Goal: Task Accomplishment & Management: Manage account settings

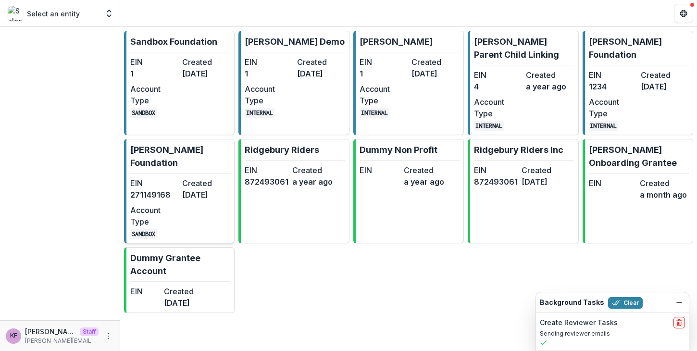
click at [164, 189] on dd "271149168" at bounding box center [154, 195] width 48 height 12
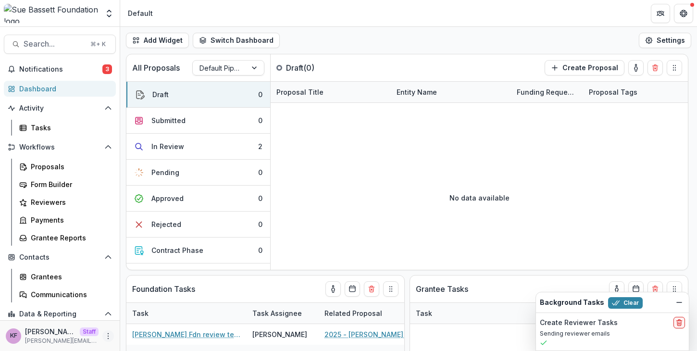
click at [104, 333] on icon "More" at bounding box center [108, 336] width 8 height 8
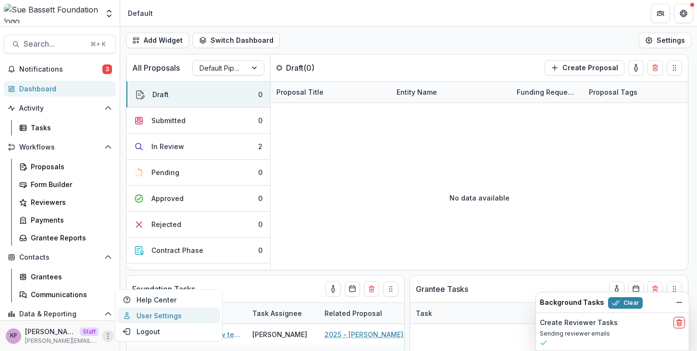
click at [145, 320] on link "User Settings" at bounding box center [168, 316] width 103 height 16
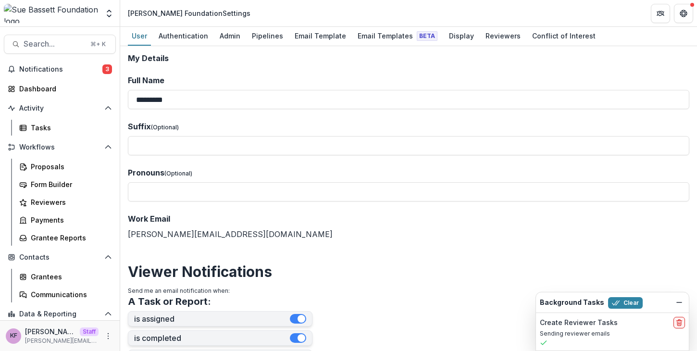
click at [358, 48] on div "**********" at bounding box center [408, 198] width 577 height 305
click at [359, 46] on div "**********" at bounding box center [408, 198] width 577 height 305
click at [359, 44] on link "Email Templates Beta" at bounding box center [398, 36] width 88 height 19
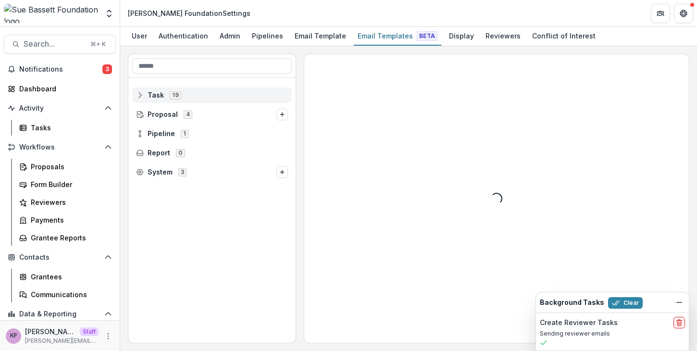
click at [254, 101] on div "Task 19" at bounding box center [212, 95] width 160 height 15
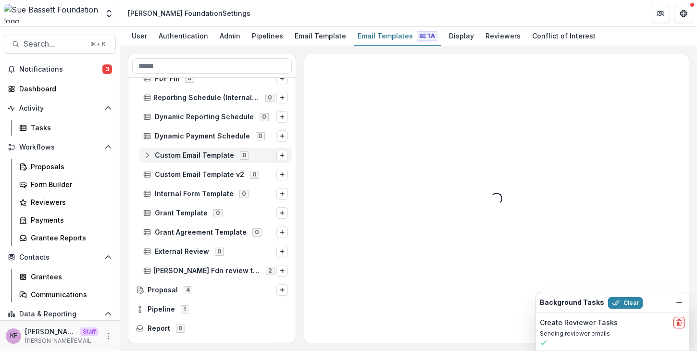
scroll to position [204, 0]
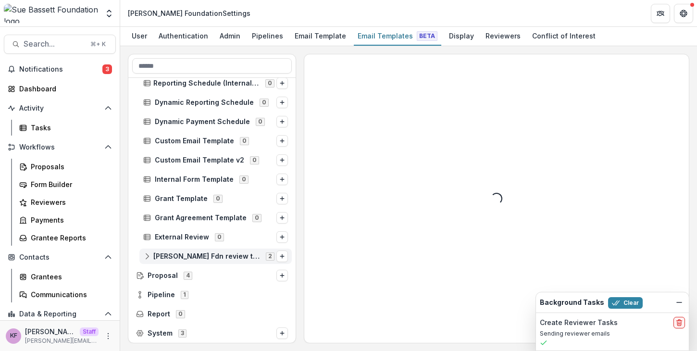
click at [225, 255] on span "[PERSON_NAME] Fdn review template" at bounding box center [206, 256] width 107 height 8
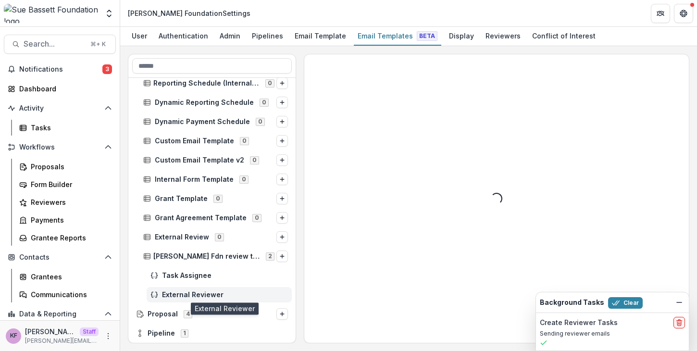
click at [191, 291] on span "External Reviewer" at bounding box center [225, 295] width 126 height 8
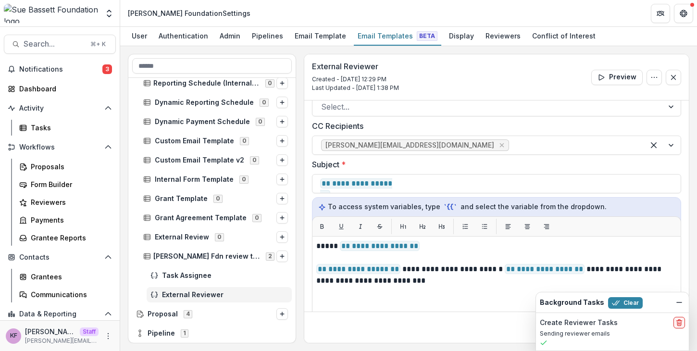
scroll to position [30, 0]
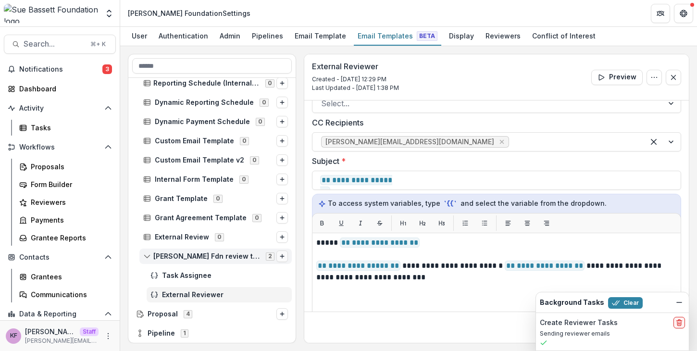
click at [281, 259] on icon "Options" at bounding box center [282, 256] width 6 height 6
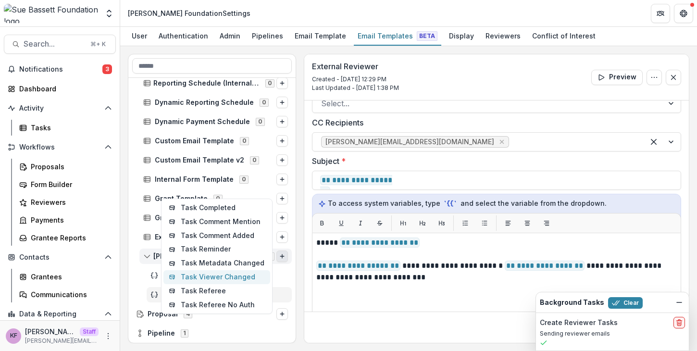
click at [241, 279] on button "Task Viewer Changed" at bounding box center [217, 277] width 107 height 14
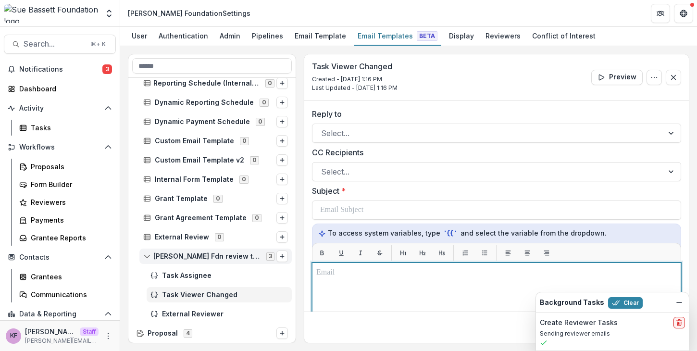
click at [368, 278] on p at bounding box center [496, 273] width 361 height 12
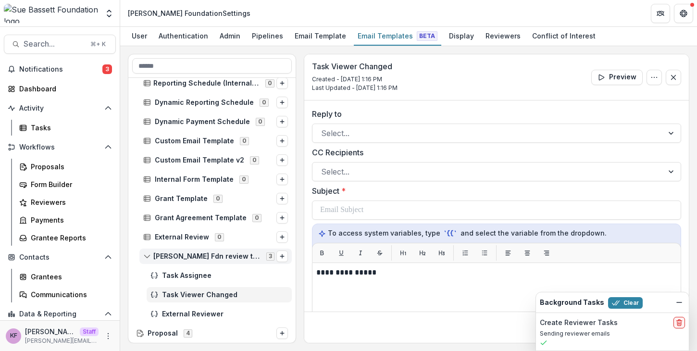
click at [369, 187] on label "Subject *" at bounding box center [494, 191] width 364 height 12
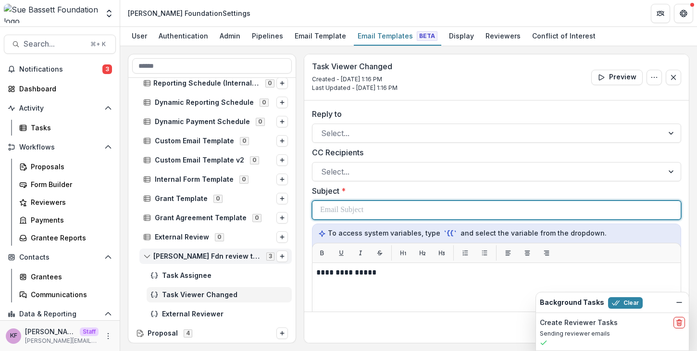
click at [365, 202] on div at bounding box center [496, 210] width 353 height 18
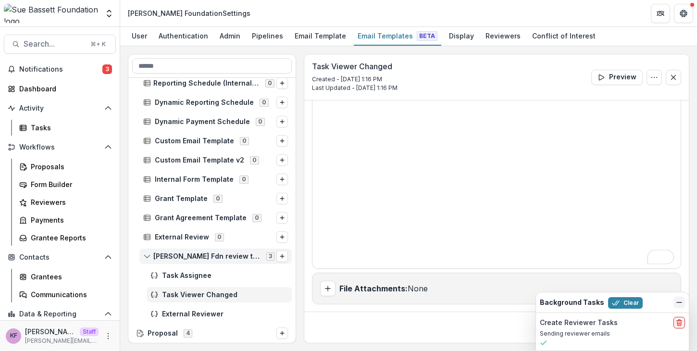
click at [680, 305] on icon "Dismiss" at bounding box center [680, 303] width 8 height 8
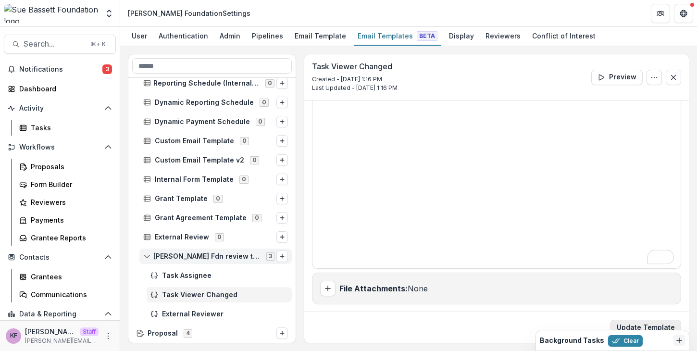
click at [660, 324] on button "Update Template" at bounding box center [646, 327] width 71 height 15
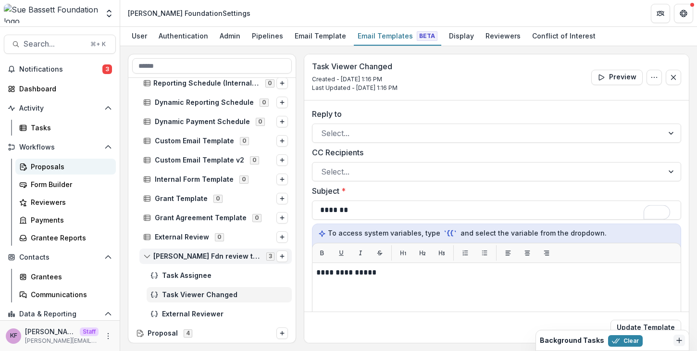
click at [82, 170] on div "Proposals" at bounding box center [69, 167] width 77 height 10
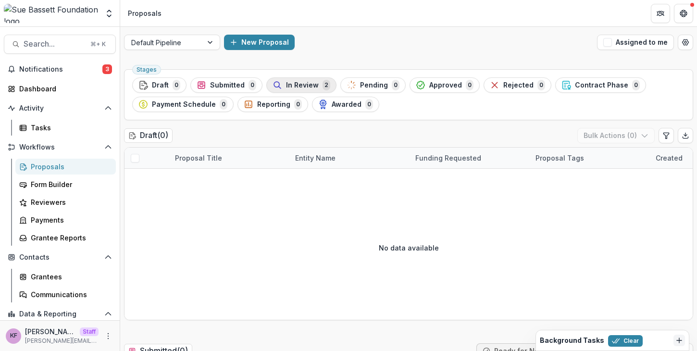
click at [295, 88] on span "In Review" at bounding box center [302, 85] width 33 height 8
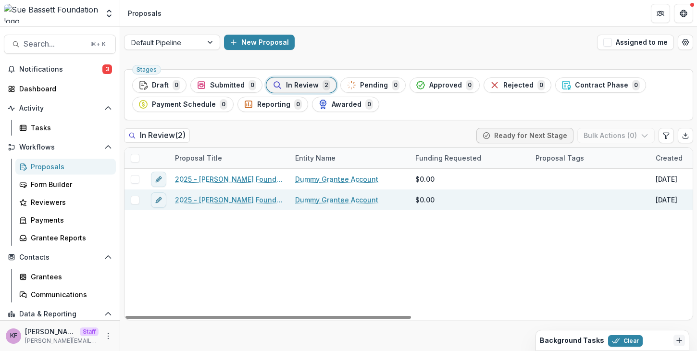
click at [215, 199] on link "2025 - Sue Bassett Foundation Application" at bounding box center [229, 200] width 109 height 10
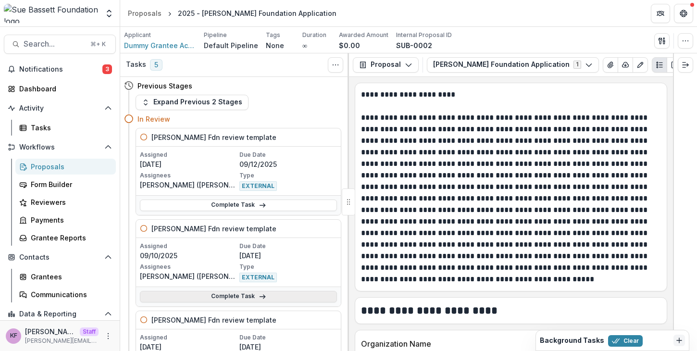
scroll to position [419, 0]
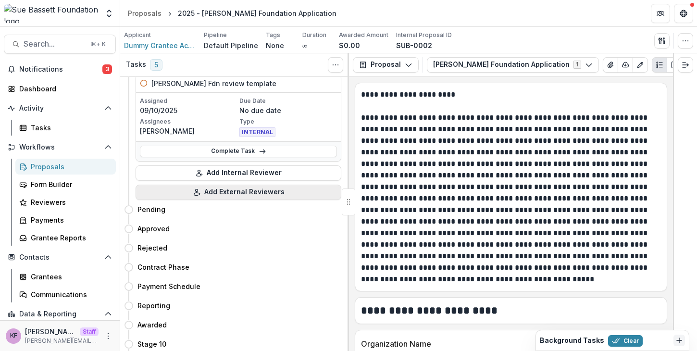
click at [238, 188] on button "Add External Reviewers" at bounding box center [239, 192] width 206 height 15
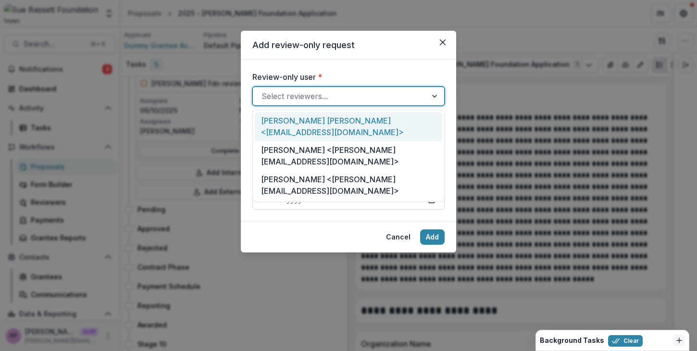
click at [352, 91] on div at bounding box center [340, 95] width 157 height 13
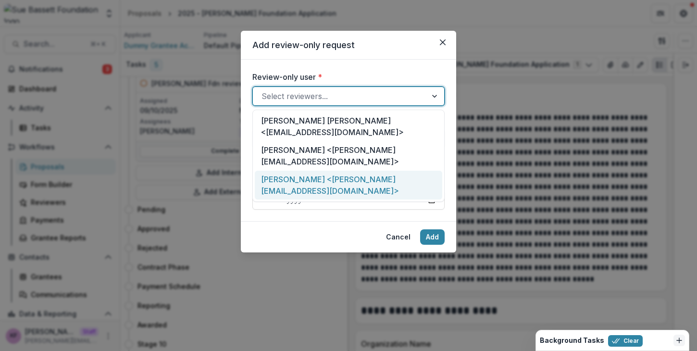
click at [318, 171] on div "ruthwick <ruthwick+rev@trytemelio.com>" at bounding box center [349, 185] width 188 height 29
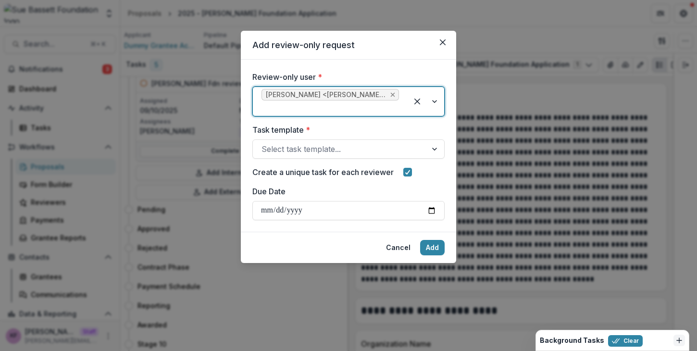
click at [396, 95] on icon "Remove ruthwick <ruthwick+rev@trytemelio.com>" at bounding box center [393, 95] width 8 height 8
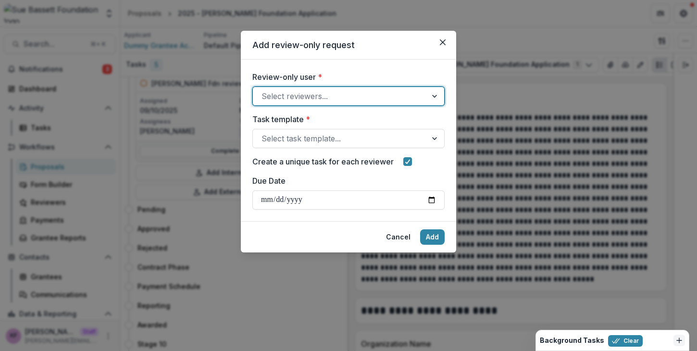
click at [390, 95] on div at bounding box center [340, 95] width 157 height 13
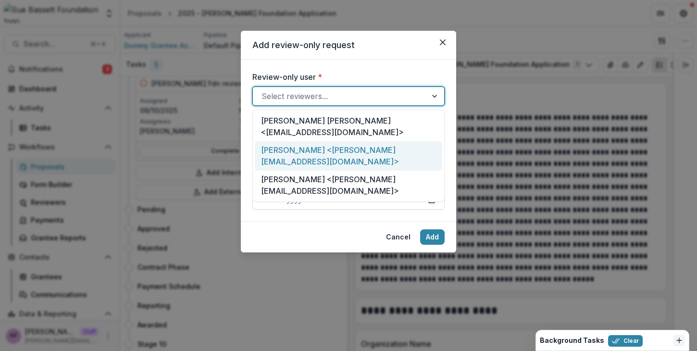
click at [368, 141] on div "Kyle Ford <kyle+reviewer@trytemelio.com>" at bounding box center [349, 155] width 188 height 29
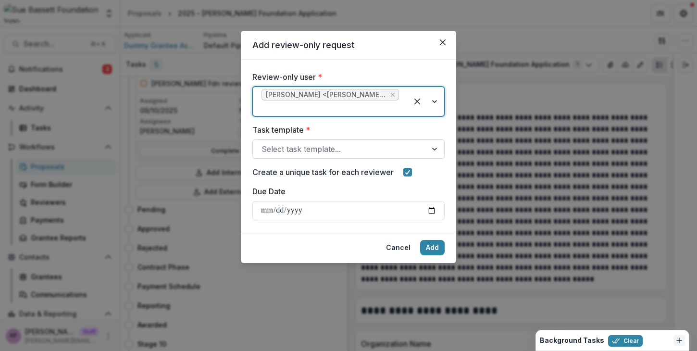
click at [368, 146] on div at bounding box center [340, 148] width 157 height 13
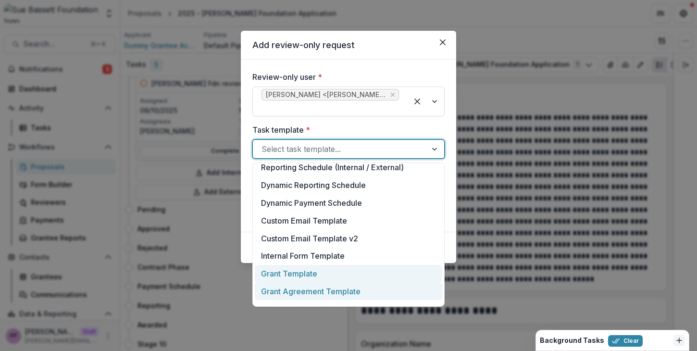
scroll to position [197, 0]
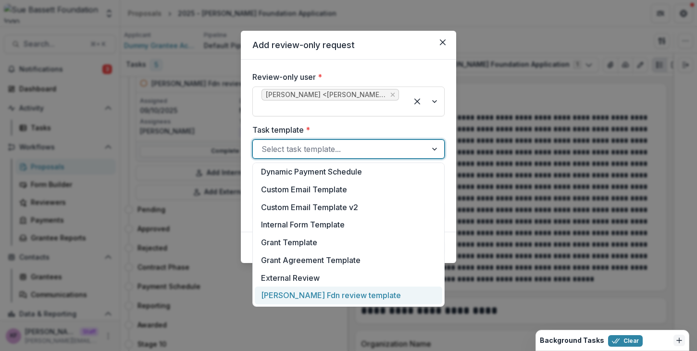
click at [353, 295] on div "Sue Bassett Fdn review template" at bounding box center [349, 296] width 188 height 18
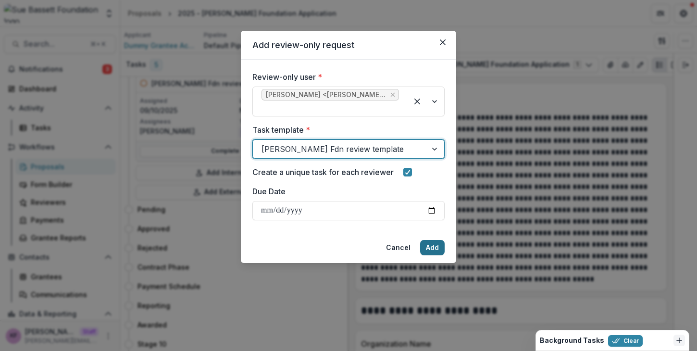
click at [436, 247] on button "Add" at bounding box center [432, 247] width 25 height 15
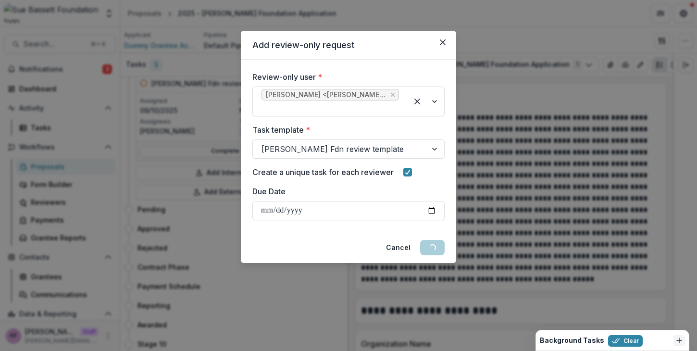
scroll to position [511, 0]
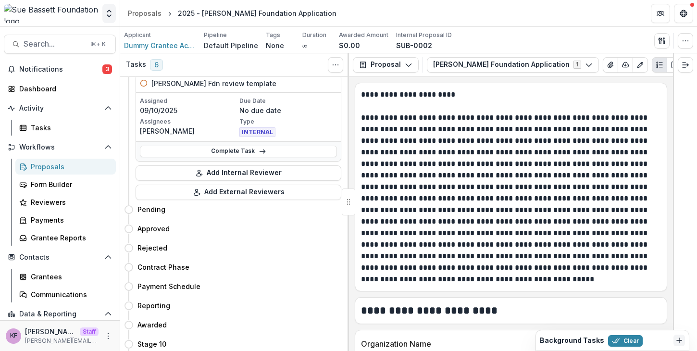
click at [112, 16] on icon "Open entity switcher" at bounding box center [109, 14] width 10 height 10
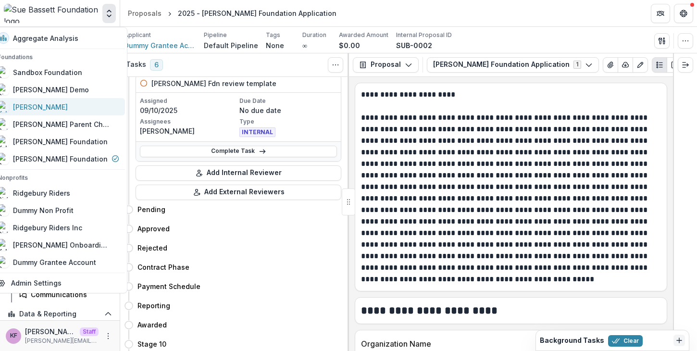
click at [78, 107] on div "[PERSON_NAME]" at bounding box center [59, 107] width 122 height 12
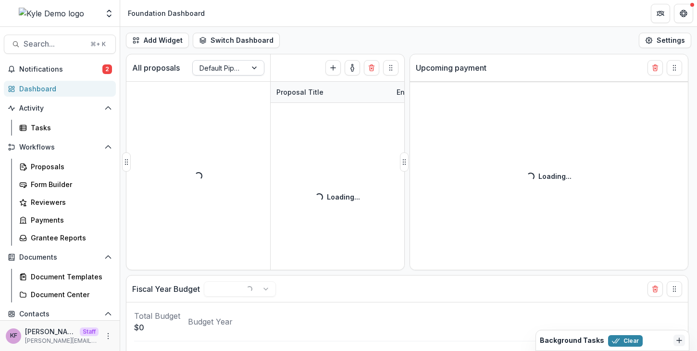
select select "******"
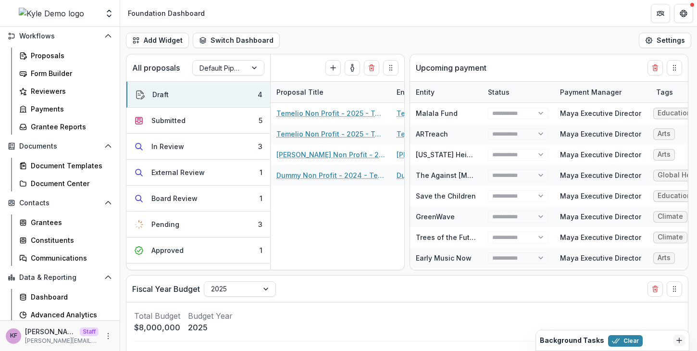
scroll to position [113, 0]
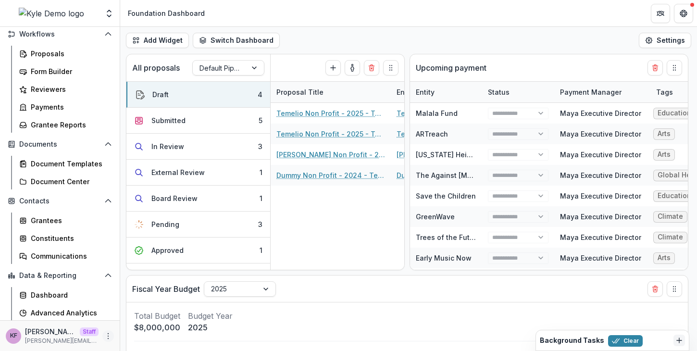
click at [105, 335] on icon "More" at bounding box center [108, 336] width 8 height 8
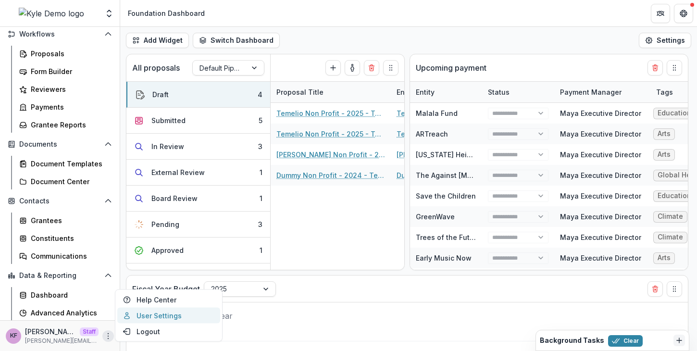
click at [156, 316] on link "User Settings" at bounding box center [168, 316] width 103 height 16
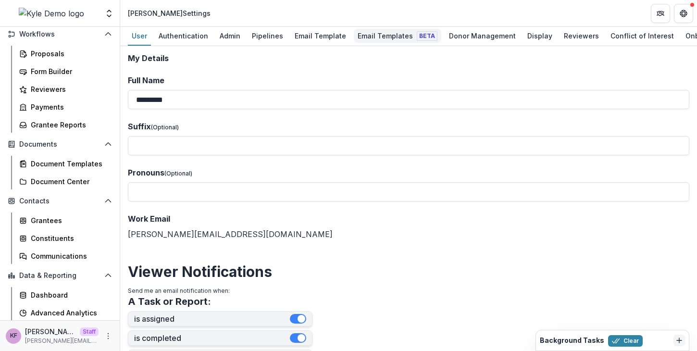
click at [379, 38] on div "Email Templates Beta" at bounding box center [398, 36] width 88 height 14
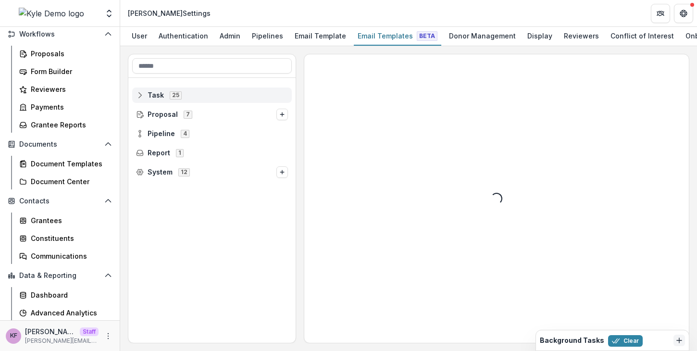
click at [202, 90] on div "Task 25" at bounding box center [212, 95] width 160 height 15
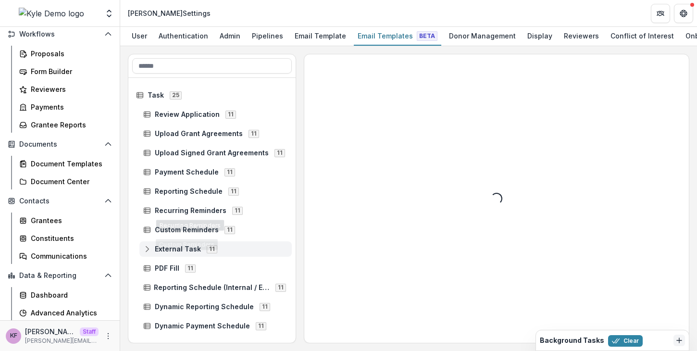
click at [197, 247] on span "External Task" at bounding box center [178, 249] width 46 height 8
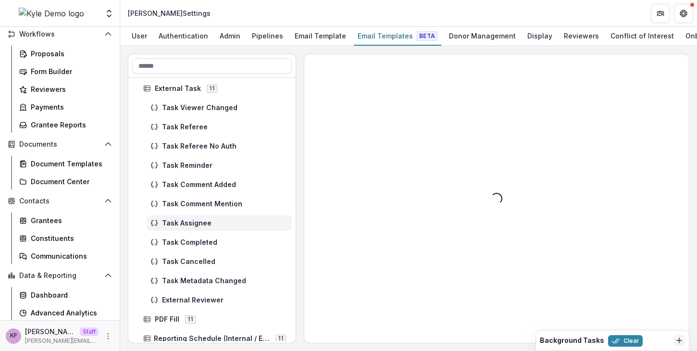
scroll to position [165, 0]
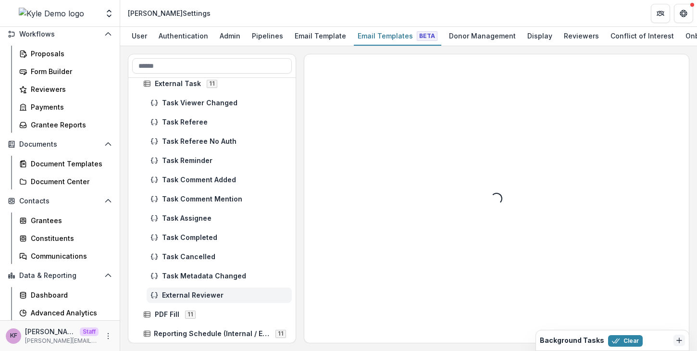
click at [195, 289] on div "External Reviewer" at bounding box center [219, 295] width 145 height 15
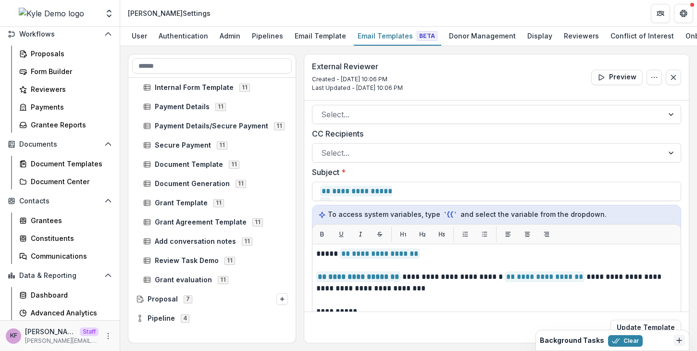
scroll to position [533, 0]
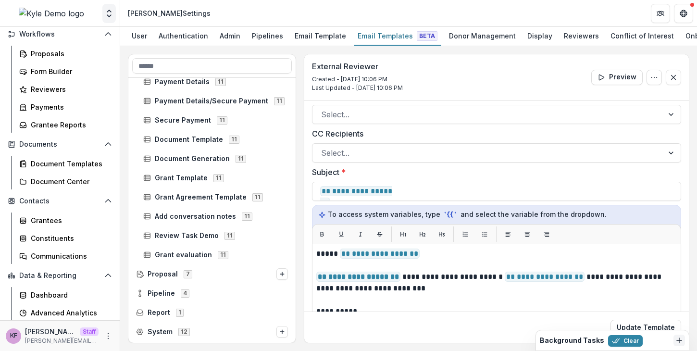
click at [110, 22] on button "Open entity switcher" at bounding box center [108, 13] width 13 height 19
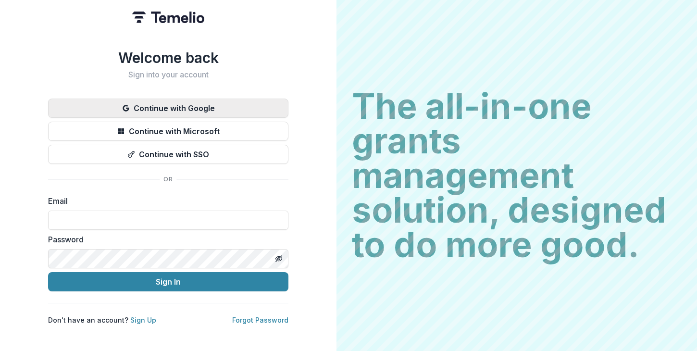
click at [187, 101] on button "Continue with Google" at bounding box center [168, 108] width 240 height 19
click at [194, 104] on button "Continue with Google" at bounding box center [168, 108] width 240 height 19
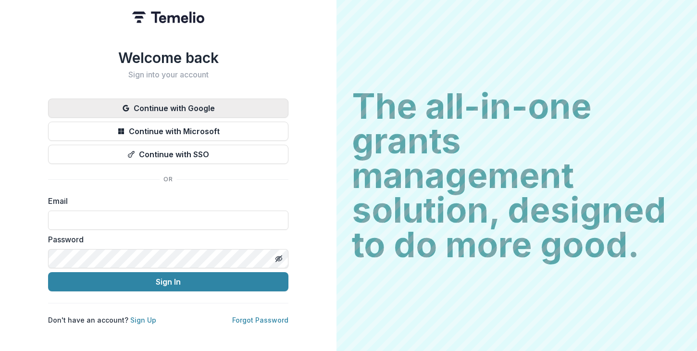
click at [194, 104] on button "Continue with Google" at bounding box center [168, 108] width 240 height 19
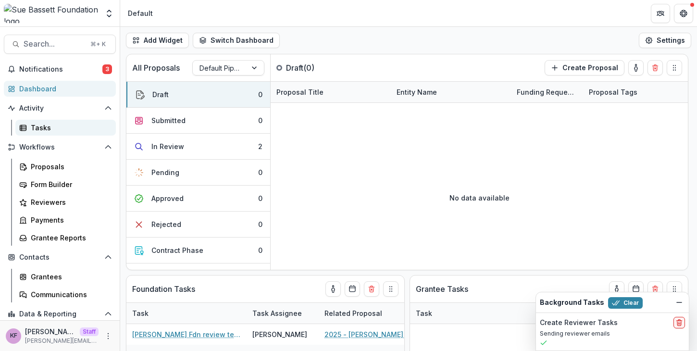
click at [76, 126] on div "Tasks" at bounding box center [69, 128] width 77 height 10
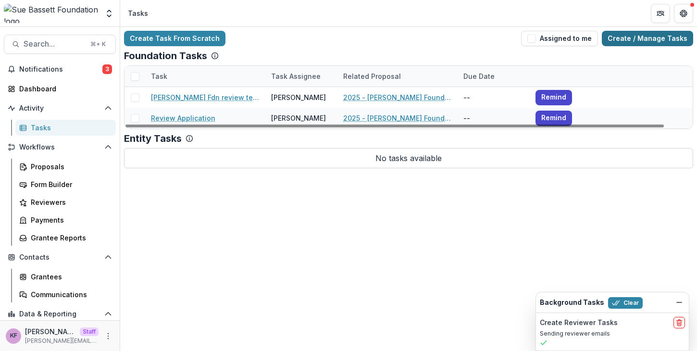
click at [622, 43] on link "Create / Manage Tasks" at bounding box center [647, 38] width 91 height 15
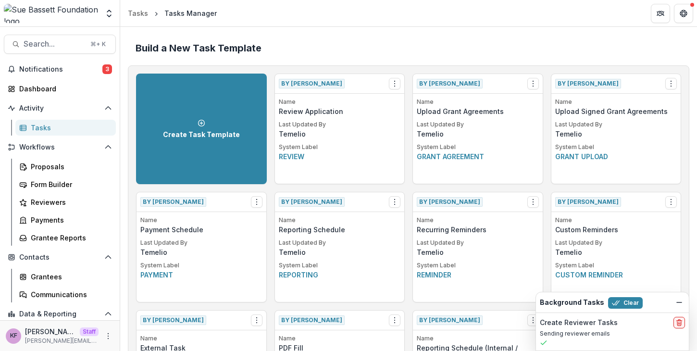
scroll to position [457, 0]
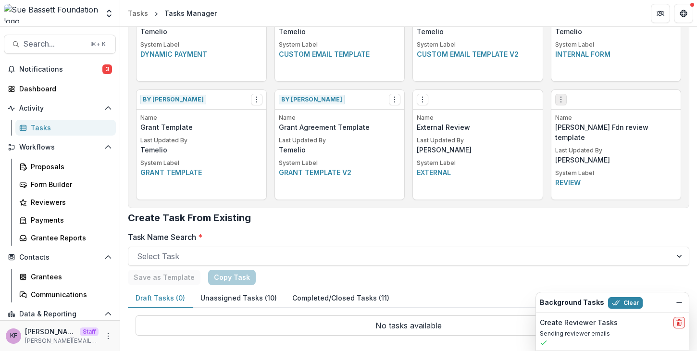
click at [560, 100] on icon "Options" at bounding box center [561, 100] width 8 height 8
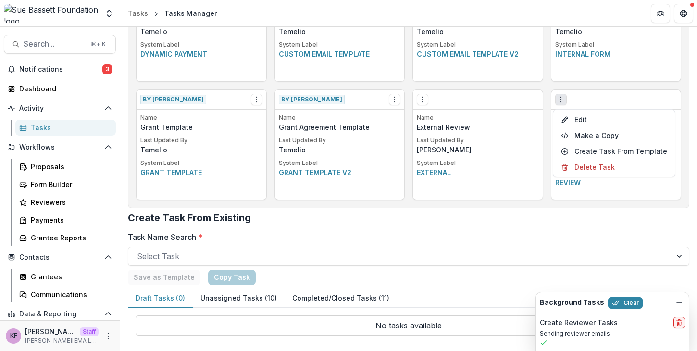
click at [447, 116] on p "Name" at bounding box center [478, 118] width 122 height 9
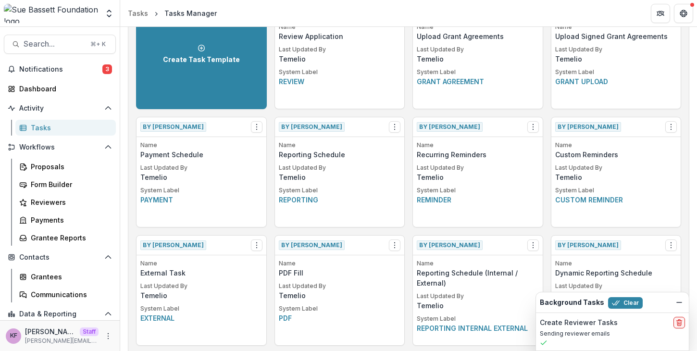
scroll to position [103, 0]
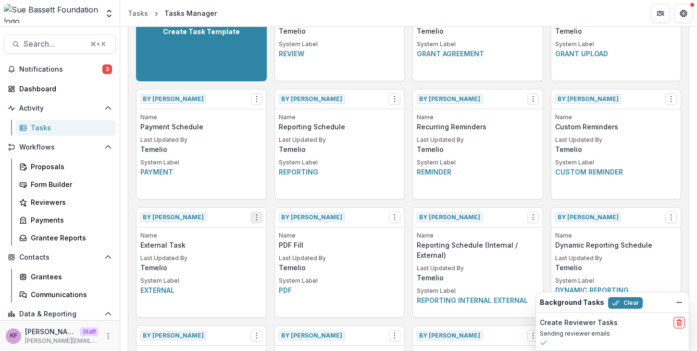
click at [253, 217] on icon "Options" at bounding box center [257, 218] width 8 height 8
click at [267, 249] on button "Make a Copy" at bounding box center [311, 253] width 118 height 16
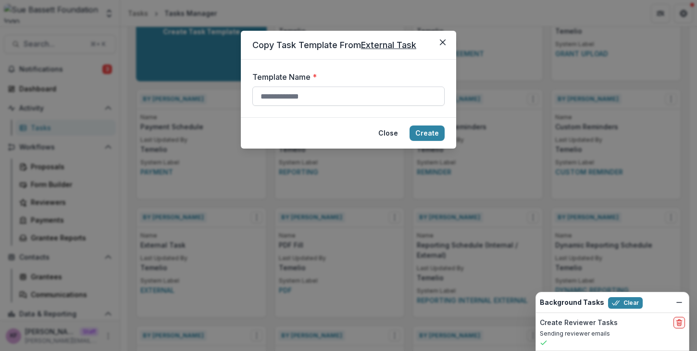
click at [407, 93] on input "Template Name *" at bounding box center [348, 96] width 192 height 19
type input "**********"
click at [430, 138] on button "Create" at bounding box center [427, 133] width 35 height 15
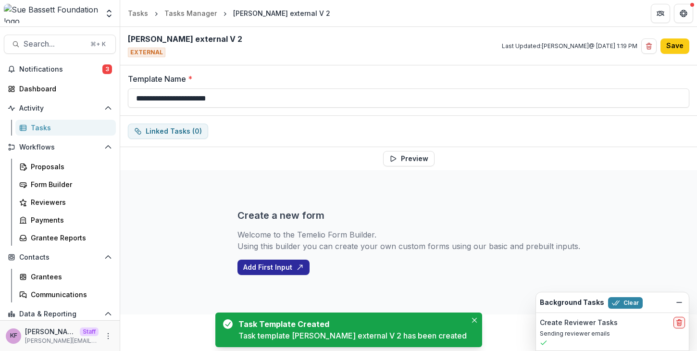
click at [297, 271] on icon "button" at bounding box center [300, 268] width 8 height 8
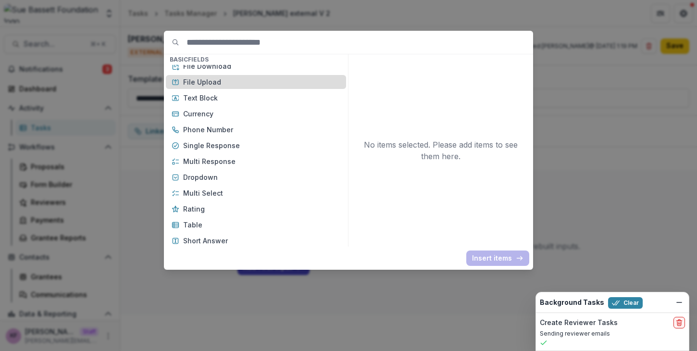
scroll to position [27, 0]
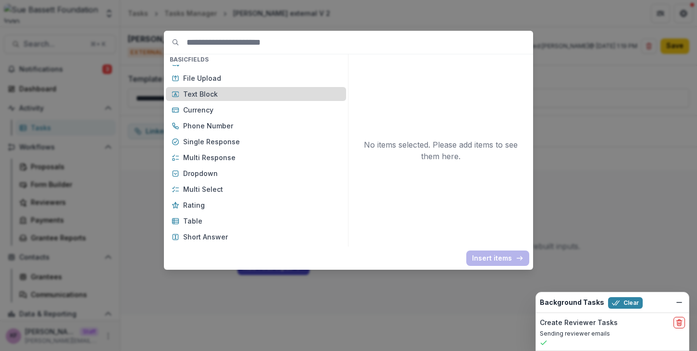
click at [269, 98] on p "Text Block" at bounding box center [261, 94] width 157 height 10
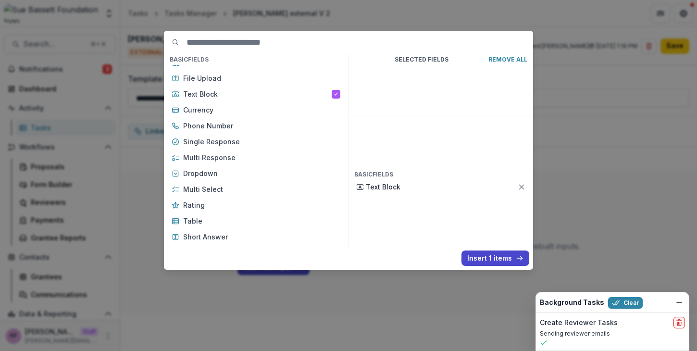
click at [494, 268] on div "Basic Fields New Page File Download File Upload Text Block Currency Phone Numbe…" at bounding box center [348, 150] width 369 height 239
click at [494, 265] on button "Insert 1 items" at bounding box center [496, 258] width 68 height 15
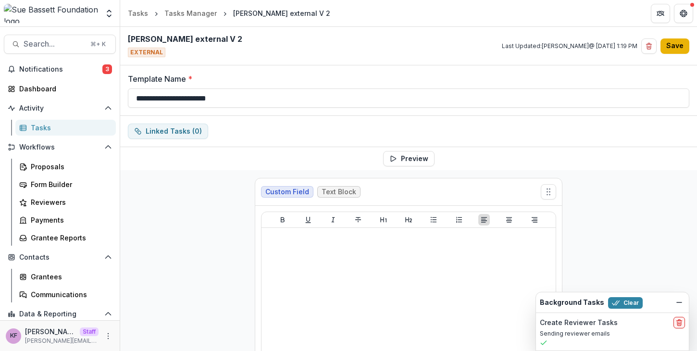
click at [673, 50] on button "Save" at bounding box center [675, 45] width 29 height 15
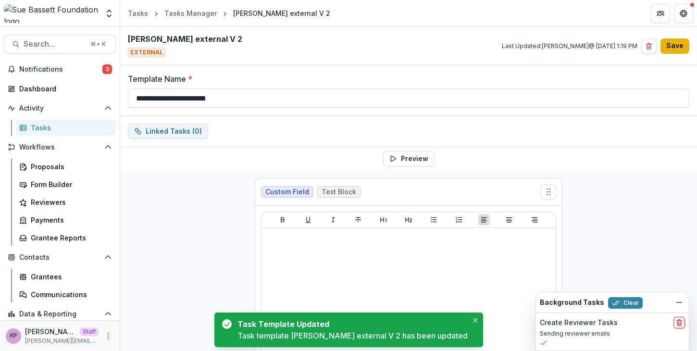
click at [673, 50] on button "Save" at bounding box center [675, 45] width 29 height 15
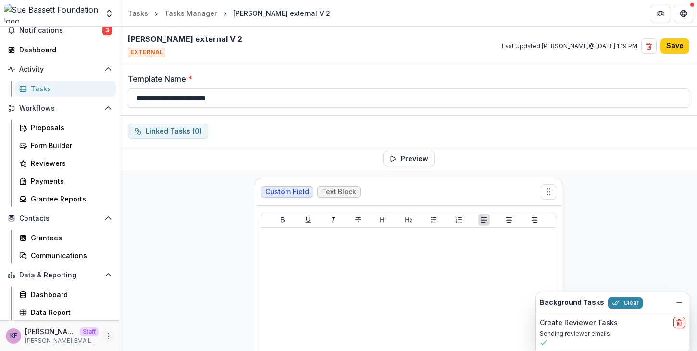
click at [106, 340] on button "More" at bounding box center [108, 336] width 12 height 12
click at [138, 332] on button "Logout" at bounding box center [168, 332] width 103 height 16
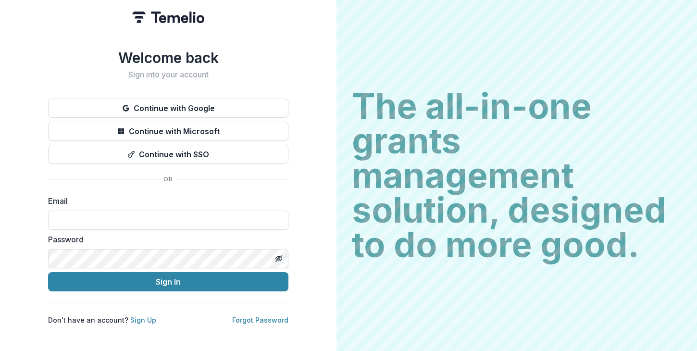
click at [158, 97] on div "Welcome back Sign into your account Continue with Google Continue with Microsof…" at bounding box center [168, 187] width 240 height 276
click at [156, 103] on button "Continue with Google" at bounding box center [168, 108] width 240 height 19
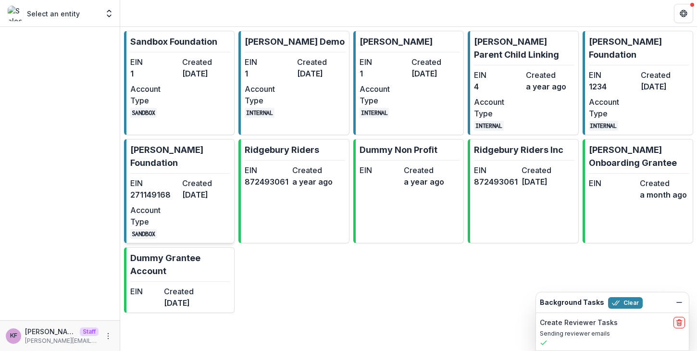
click at [163, 209] on dt "Account Type" at bounding box center [154, 215] width 48 height 23
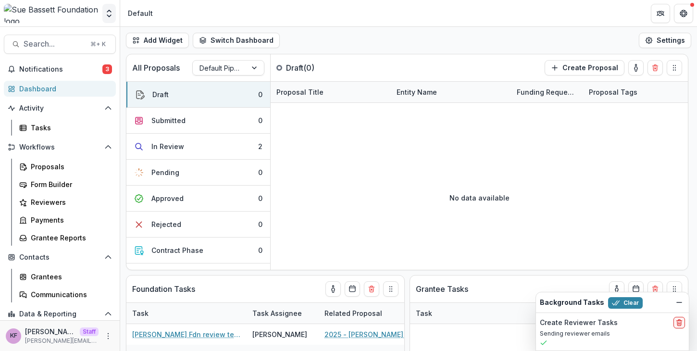
click at [107, 15] on polyline "Open entity switcher" at bounding box center [109, 16] width 4 height 2
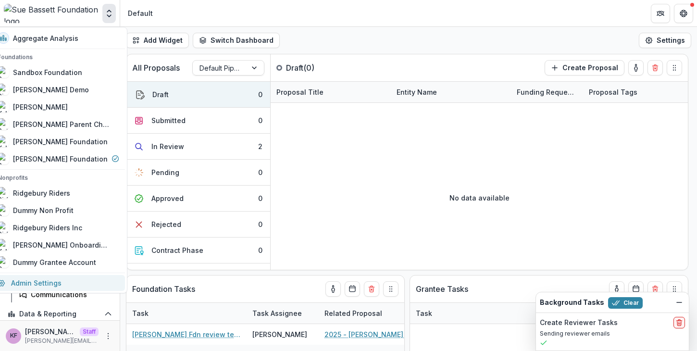
click at [80, 282] on link "Admin Settings" at bounding box center [58, 283] width 133 height 16
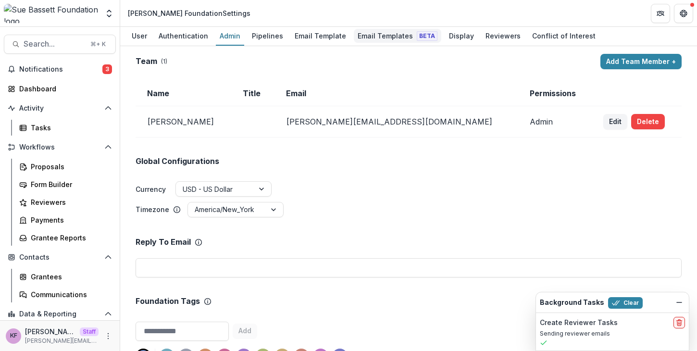
click at [417, 31] on span "Beta" at bounding box center [427, 36] width 21 height 10
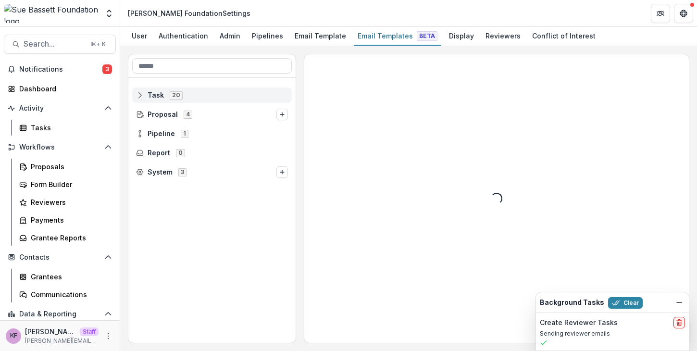
click at [250, 101] on div "Task 20" at bounding box center [212, 95] width 160 height 15
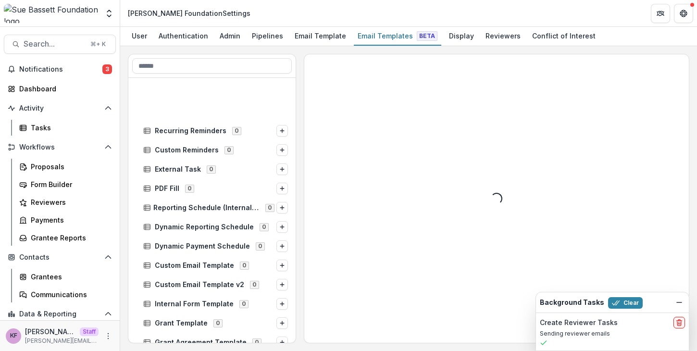
scroll to position [194, 0]
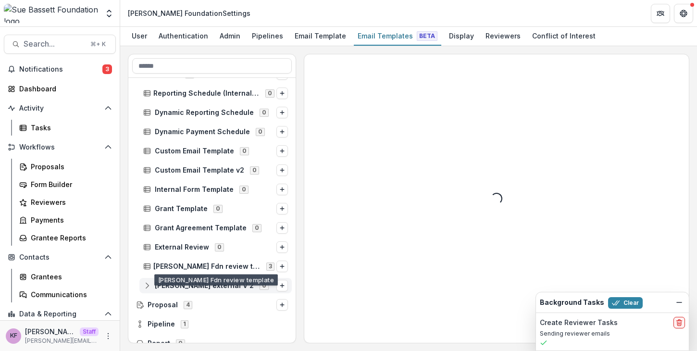
click at [211, 283] on span "sue bassett external V 2" at bounding box center [204, 286] width 99 height 8
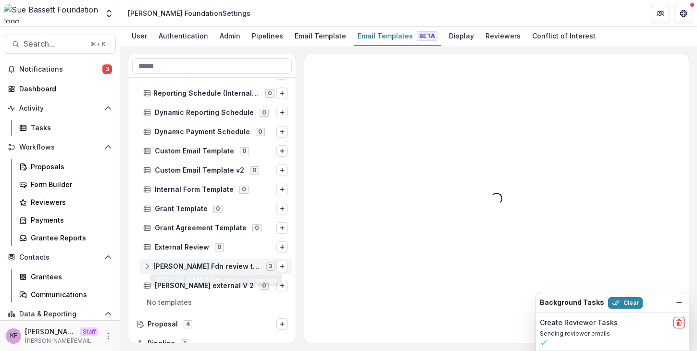
click at [245, 264] on span "Sue Bassett Fdn review template" at bounding box center [206, 267] width 107 height 8
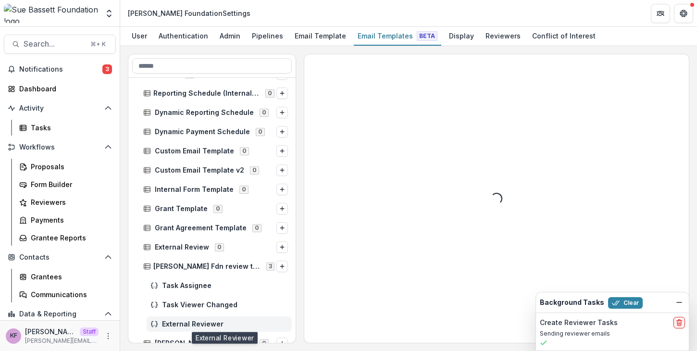
click at [232, 323] on span "External Reviewer" at bounding box center [225, 324] width 126 height 8
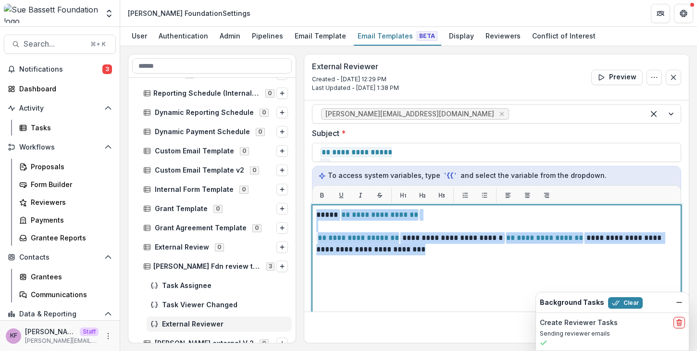
scroll to position [58, 0]
drag, startPoint x: 421, startPoint y: 264, endPoint x: 315, endPoint y: 204, distance: 121.7
click at [315, 204] on div "**********" at bounding box center [496, 315] width 369 height 260
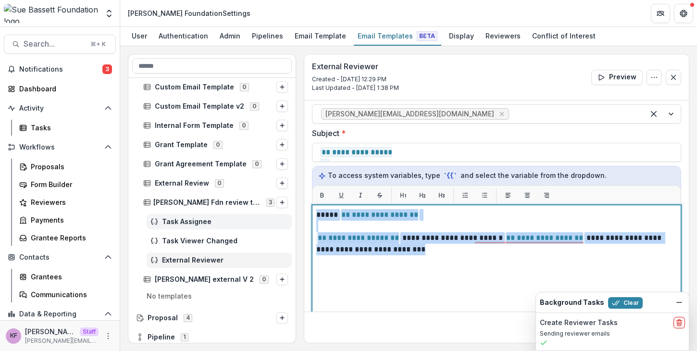
scroll to position [263, 0]
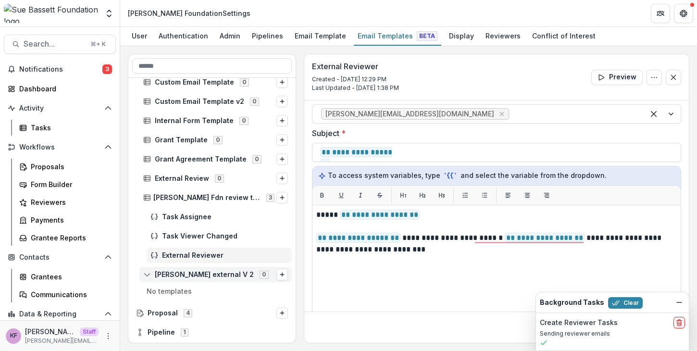
click at [220, 272] on span "sue bassett external V 2" at bounding box center [204, 275] width 99 height 8
click at [216, 278] on span "sue bassett external V 2" at bounding box center [204, 275] width 99 height 8
click at [279, 277] on icon "Options" at bounding box center [282, 275] width 6 height 6
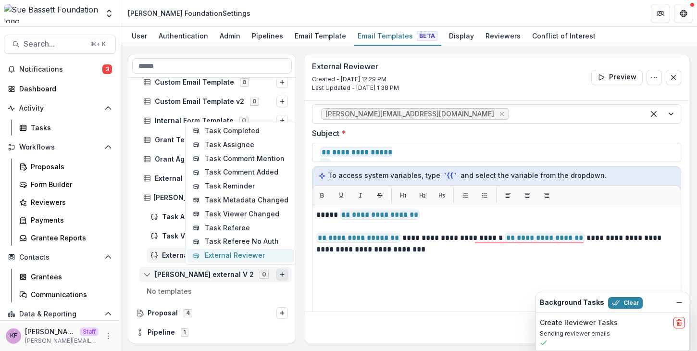
click at [264, 262] on button "External Reviewer" at bounding box center [241, 256] width 107 height 14
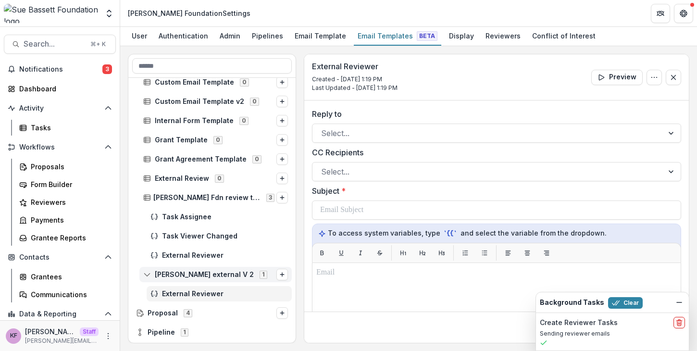
scroll to position [60, 0]
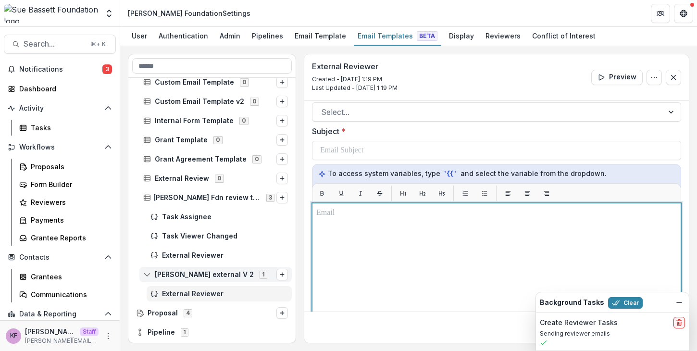
click at [355, 240] on div at bounding box center [496, 323] width 361 height 232
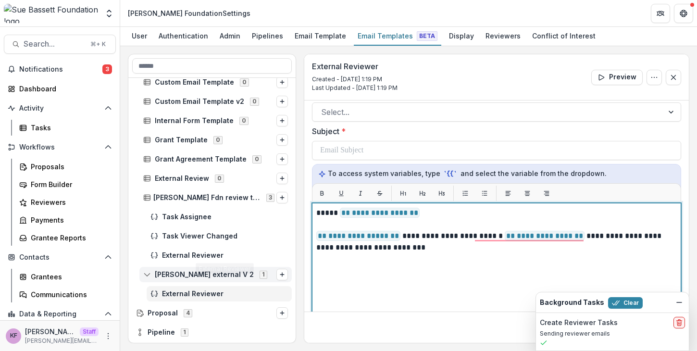
scroll to position [234, 0]
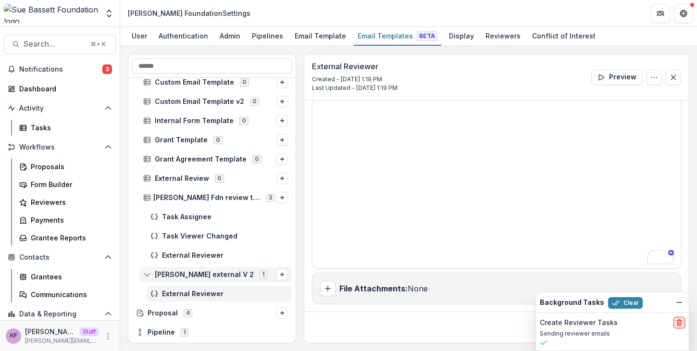
click at [679, 320] on icon "delete" at bounding box center [680, 320] width 2 height 1
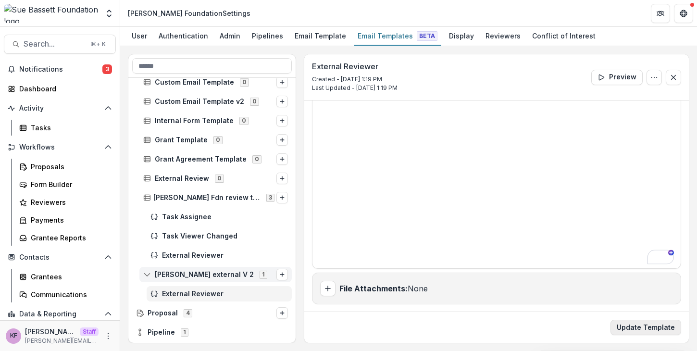
click at [658, 330] on button "Update Template" at bounding box center [646, 327] width 71 height 15
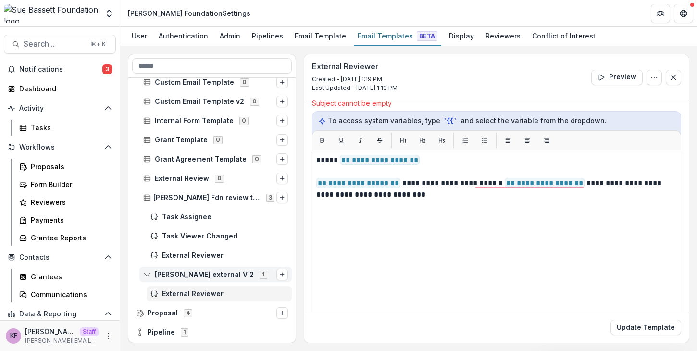
scroll to position [0, 0]
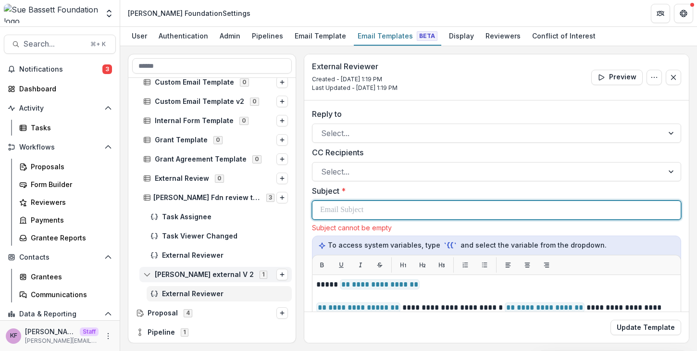
click at [344, 214] on p at bounding box center [341, 210] width 43 height 12
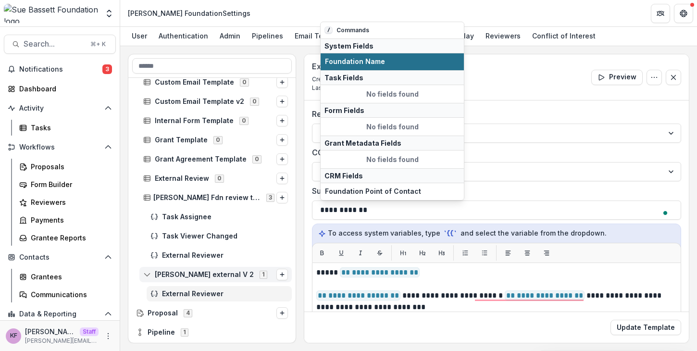
click at [358, 58] on span "Foundation Name" at bounding box center [392, 62] width 135 height 8
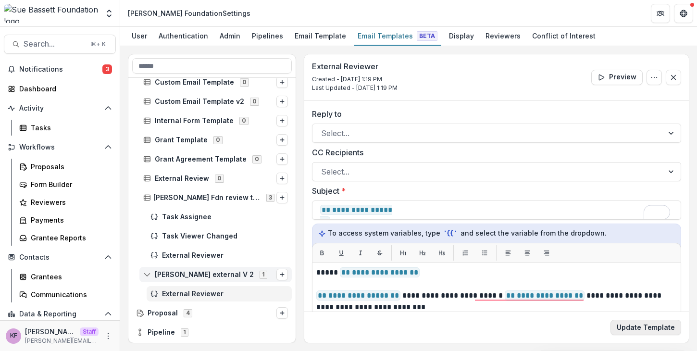
click at [634, 327] on button "Update Template" at bounding box center [646, 327] width 71 height 15
click at [48, 166] on div "Proposals" at bounding box center [69, 167] width 77 height 10
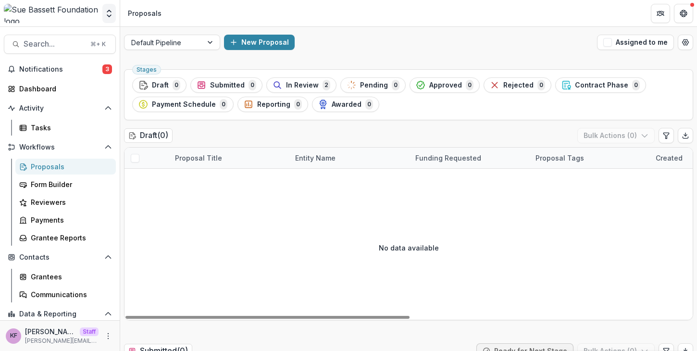
click at [106, 12] on icon "Open entity switcher" at bounding box center [109, 14] width 10 height 10
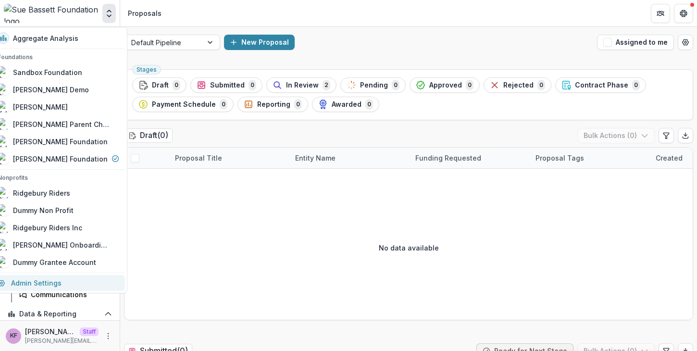
click at [70, 284] on link "Admin Settings" at bounding box center [58, 283] width 133 height 16
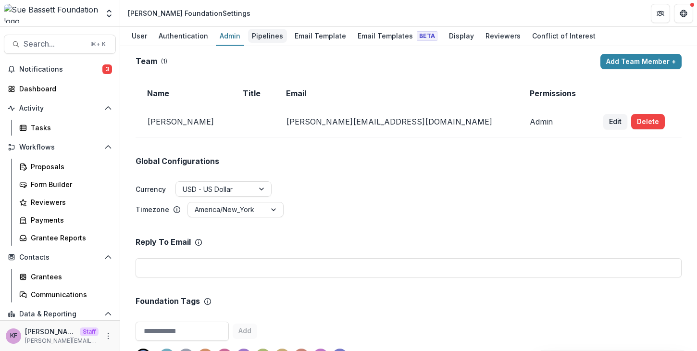
click at [263, 36] on div "Pipelines" at bounding box center [267, 36] width 39 height 14
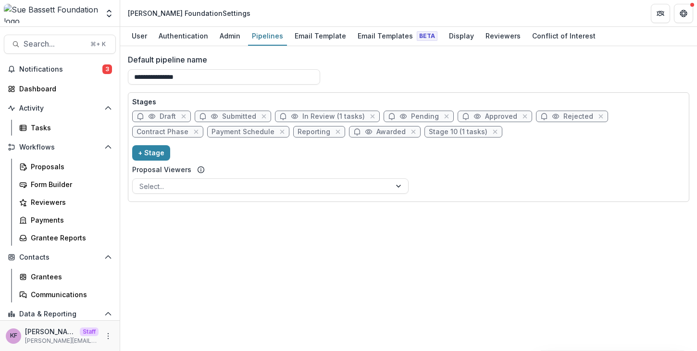
click at [303, 117] on span "In Review (1 tasks)" at bounding box center [334, 117] width 63 height 8
select select "******"
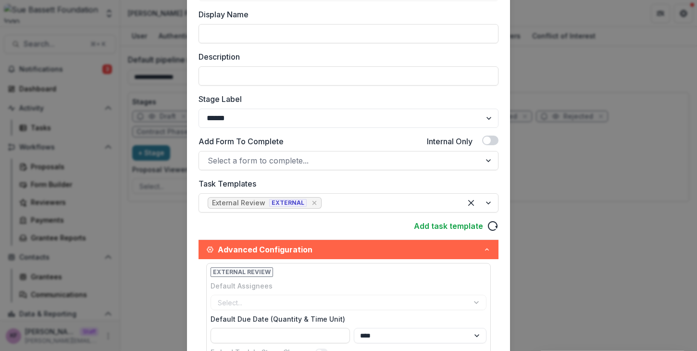
scroll to position [115, 0]
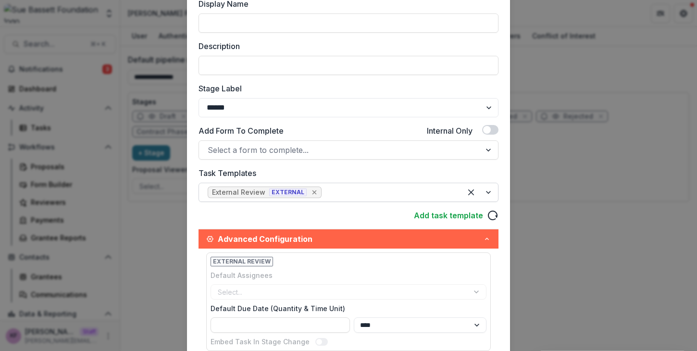
click at [311, 192] on icon "Remove [object Object]" at bounding box center [315, 193] width 8 height 8
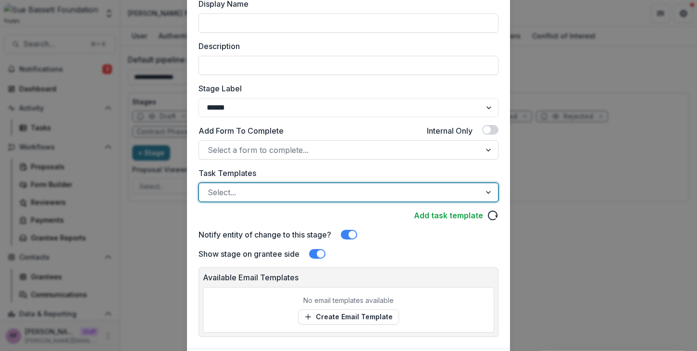
click at [329, 196] on div at bounding box center [340, 192] width 265 height 13
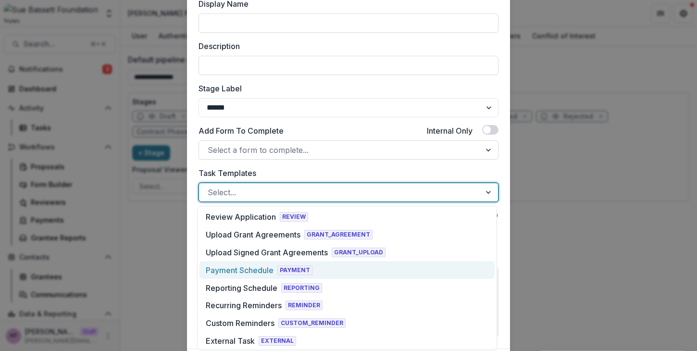
scroll to position [215, 0]
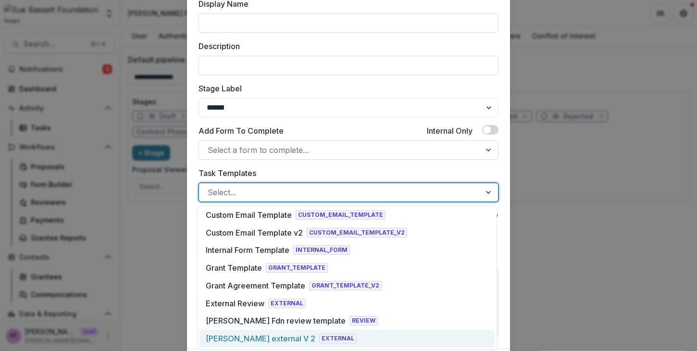
click at [319, 341] on span "EXTERNAL" at bounding box center [338, 339] width 38 height 10
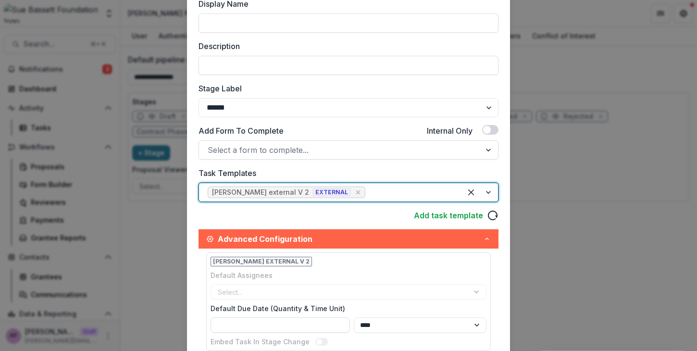
scroll to position [0, 0]
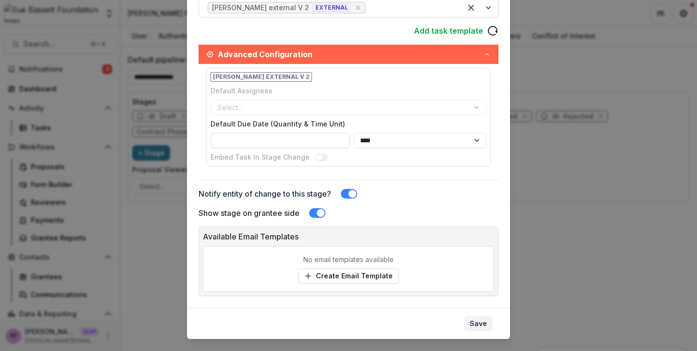
click at [481, 319] on button "Save" at bounding box center [478, 323] width 29 height 15
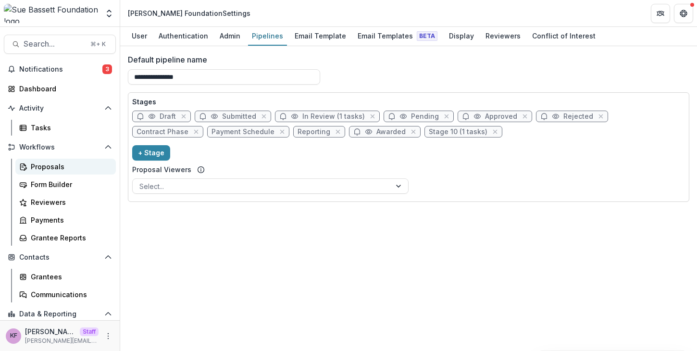
click at [70, 170] on div "Proposals" at bounding box center [69, 167] width 77 height 10
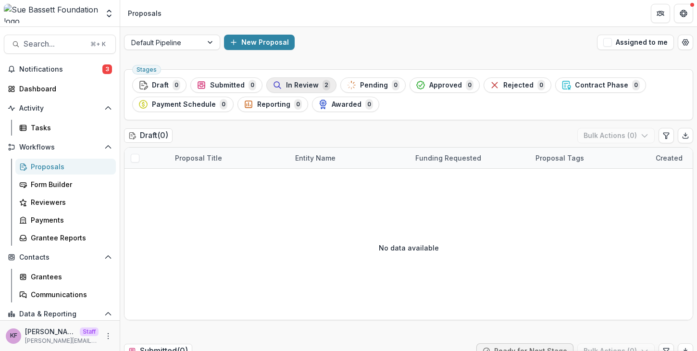
click at [274, 82] on icon "button" at bounding box center [278, 85] width 10 height 10
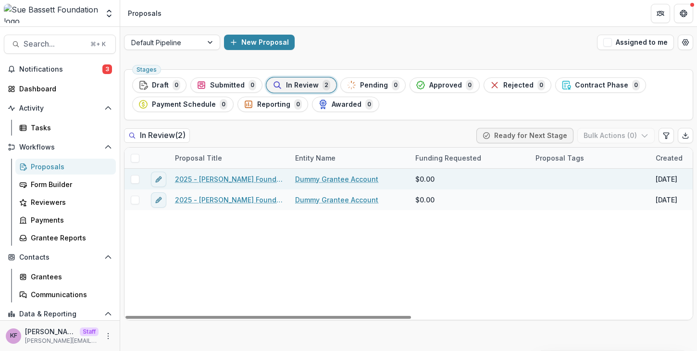
click at [215, 180] on link "2025 - Sue Bassett Foundation Application" at bounding box center [229, 179] width 109 height 10
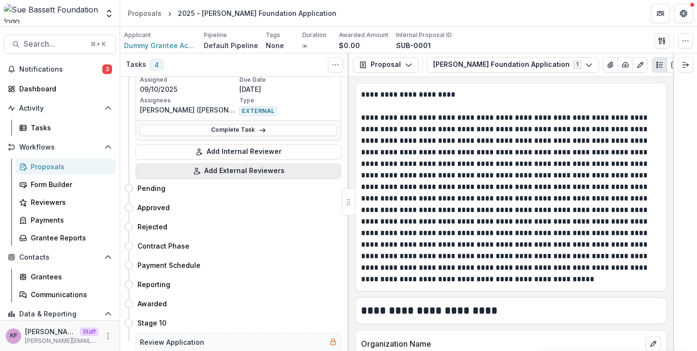
click at [231, 174] on button "Add External Reviewers" at bounding box center [239, 171] width 206 height 15
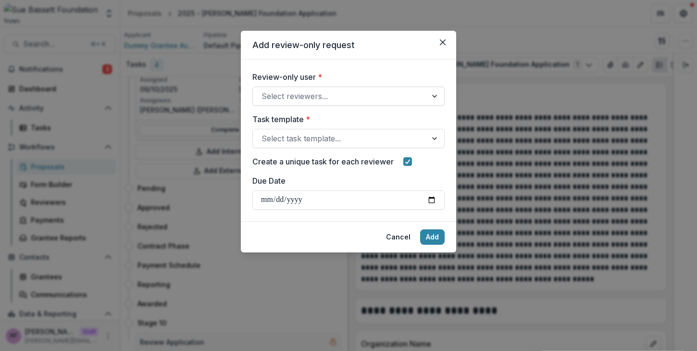
click at [316, 103] on div "Select reviewers..." at bounding box center [340, 95] width 174 height 15
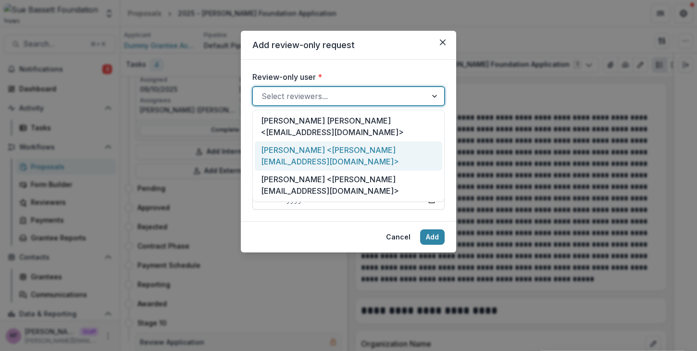
click at [322, 141] on div "Kyle Ford <kyle+reviewer@trytemelio.com>" at bounding box center [349, 155] width 188 height 29
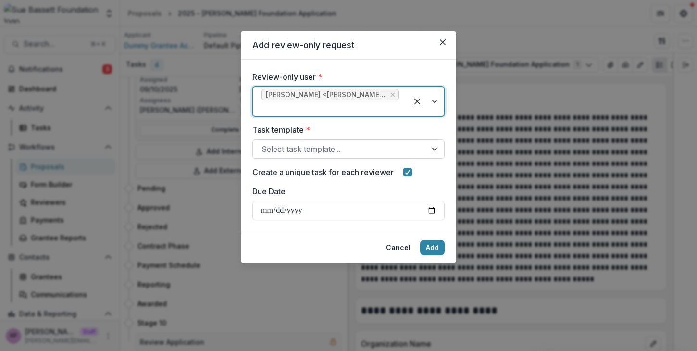
click at [315, 153] on div at bounding box center [340, 148] width 157 height 13
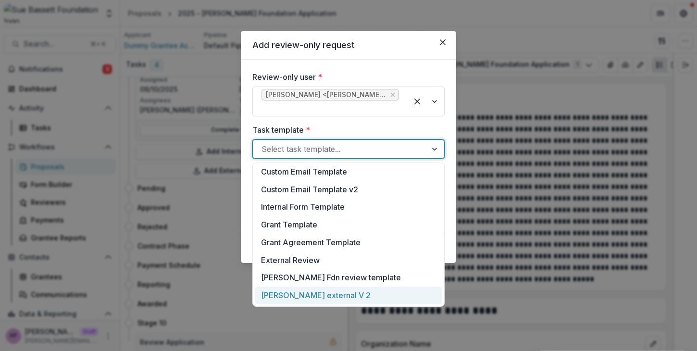
click at [316, 300] on div "sue bassett external V 2" at bounding box center [349, 296] width 188 height 18
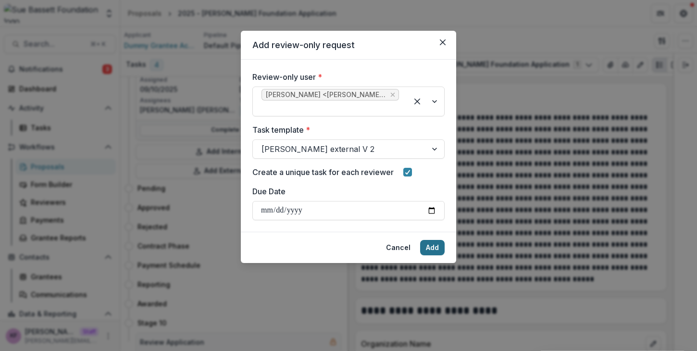
click at [434, 244] on button "Add" at bounding box center [432, 247] width 25 height 15
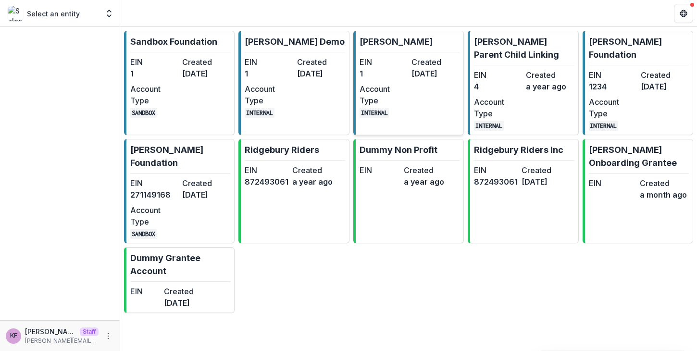
click at [390, 71] on dd "1" at bounding box center [384, 74] width 48 height 12
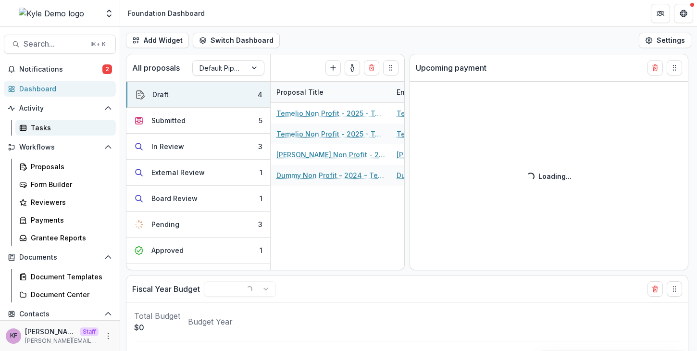
select select "******"
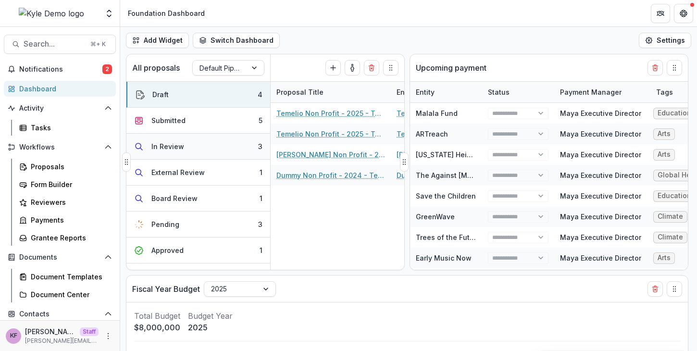
click at [196, 150] on button "In Review 3" at bounding box center [198, 147] width 144 height 26
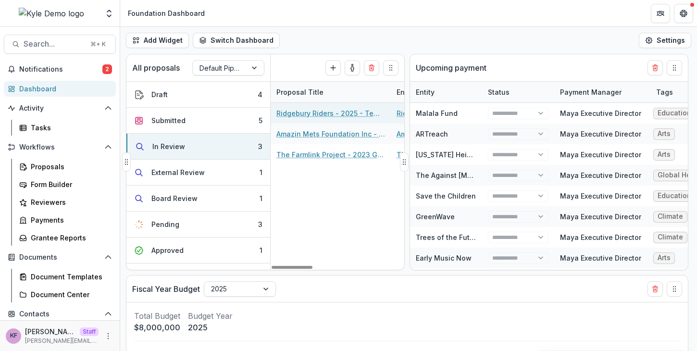
click at [313, 111] on link "Ridgebury Riders - 2025 - Temelio General Grant Proposal" at bounding box center [331, 113] width 109 height 10
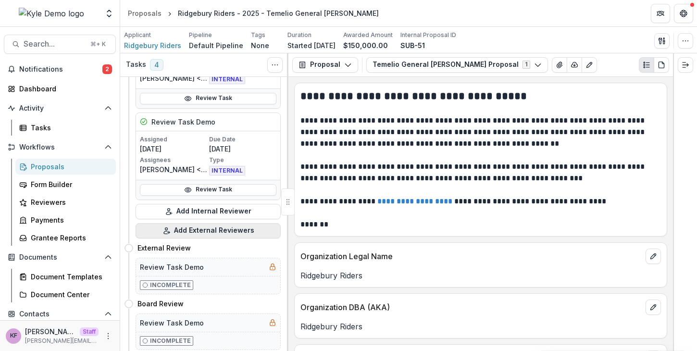
scroll to position [452, 0]
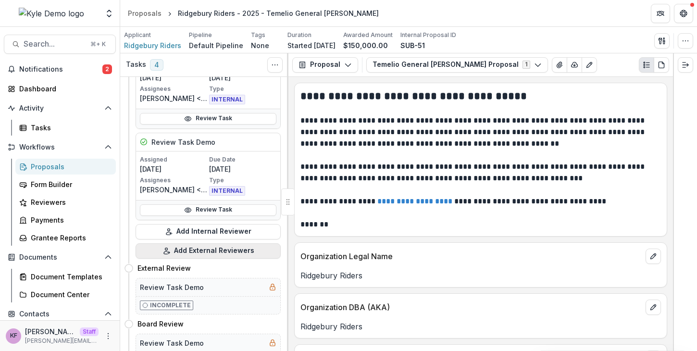
click at [218, 255] on button "Add External Reviewers" at bounding box center [208, 250] width 145 height 15
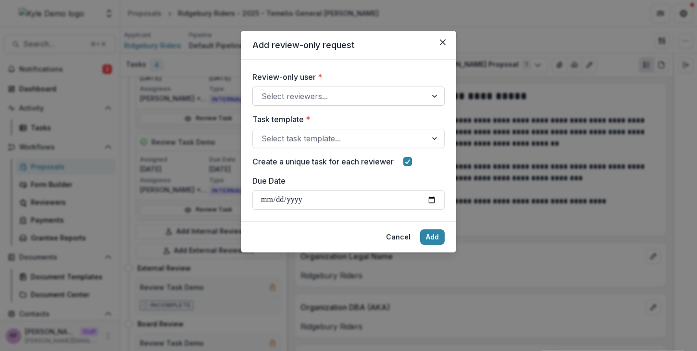
click at [324, 95] on div at bounding box center [340, 95] width 157 height 13
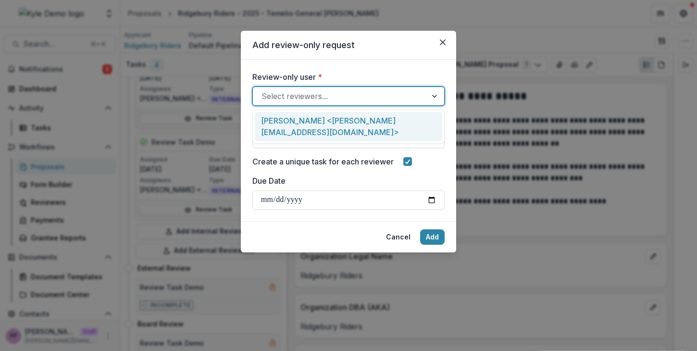
click at [321, 126] on div "[PERSON_NAME] <[PERSON_NAME][EMAIL_ADDRESS][DOMAIN_NAME]>" at bounding box center [349, 126] width 188 height 29
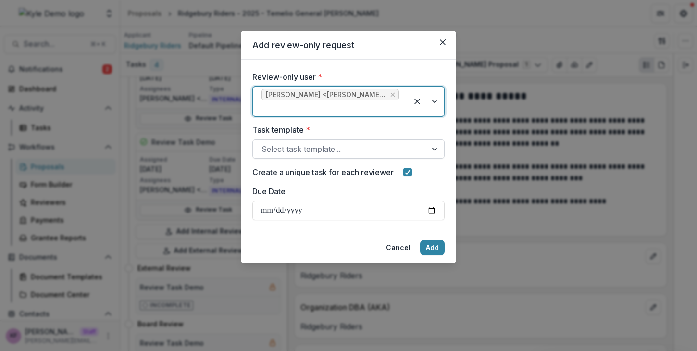
click at [324, 146] on div at bounding box center [340, 148] width 157 height 13
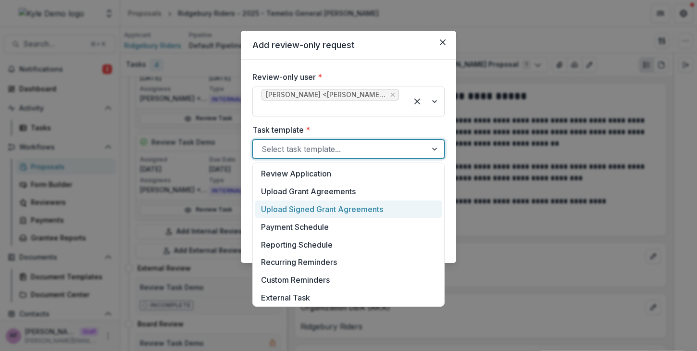
scroll to position [303, 0]
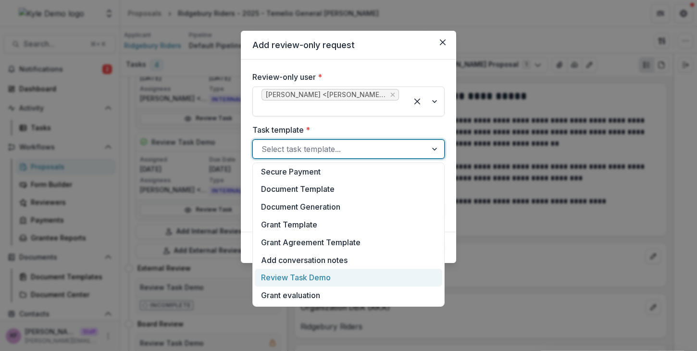
click at [319, 281] on div "Review Task Demo" at bounding box center [349, 278] width 188 height 18
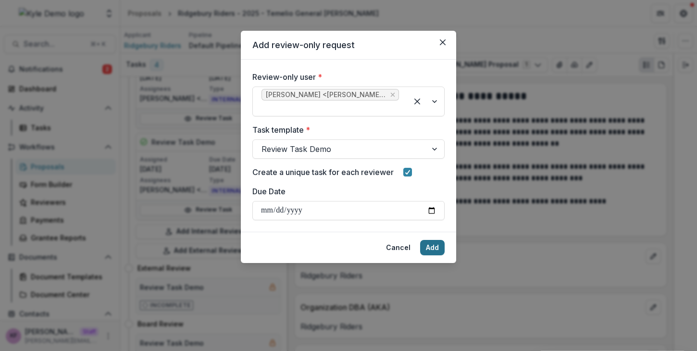
click at [432, 241] on button "Add" at bounding box center [432, 247] width 25 height 15
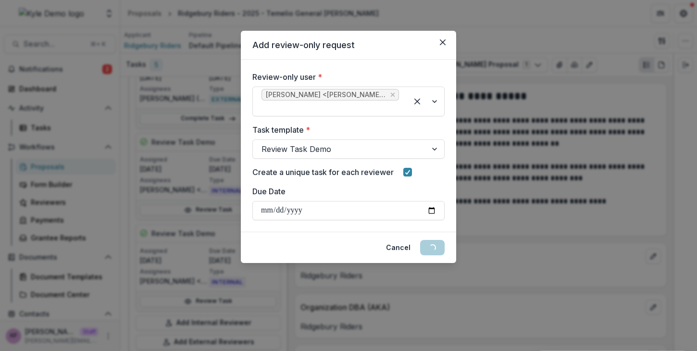
scroll to position [543, 0]
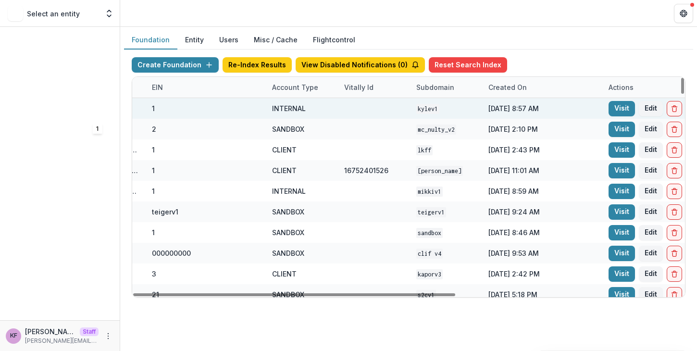
scroll to position [0, 385]
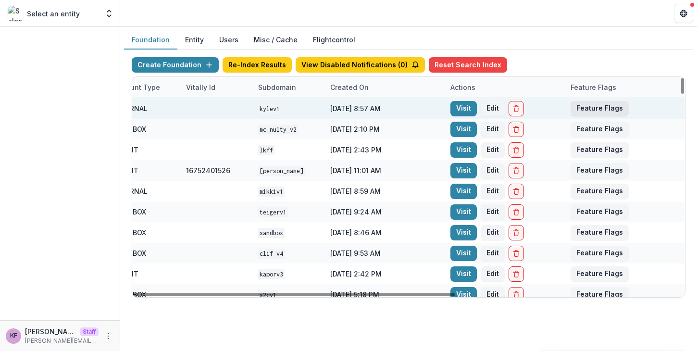
click at [615, 113] on button "Feature Flags" at bounding box center [600, 108] width 58 height 15
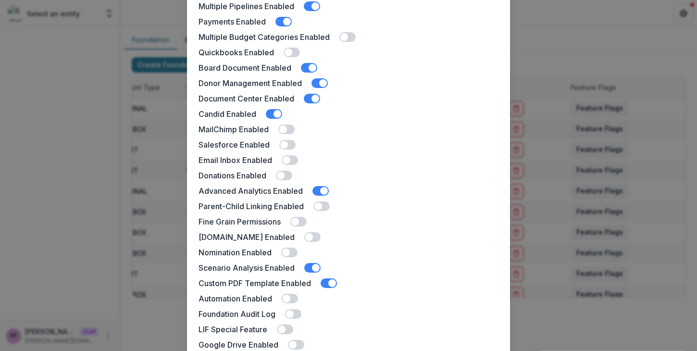
scroll to position [111, 0]
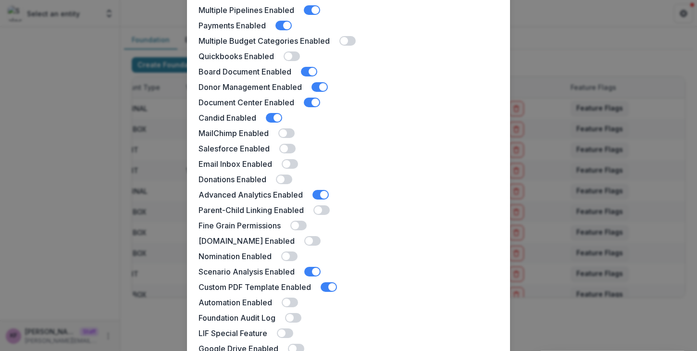
click at [91, 227] on div "[PERSON_NAME] Demo Feature Flags Docusign Enabled Landing Page Enabled Multiple…" at bounding box center [348, 175] width 697 height 351
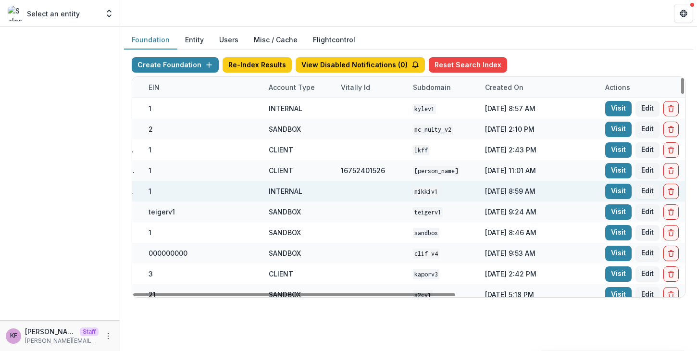
scroll to position [0, 385]
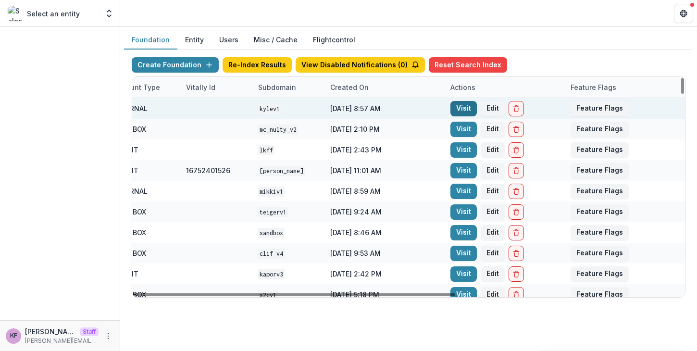
click at [456, 110] on link "Visit" at bounding box center [464, 108] width 26 height 15
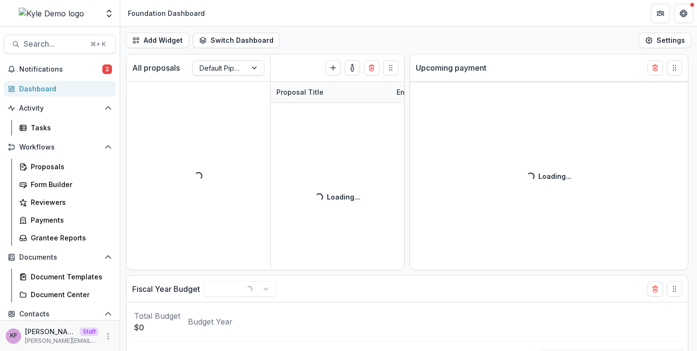
select select "******"
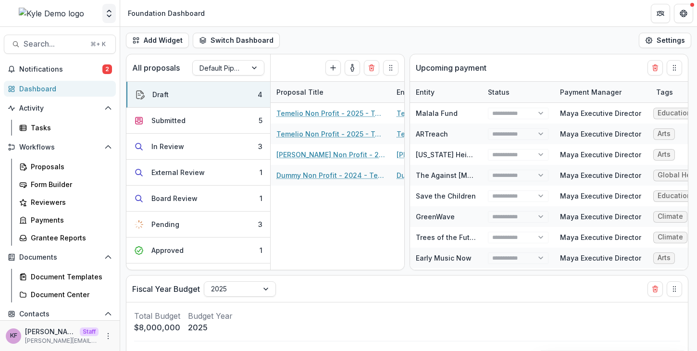
click at [110, 19] on button "Open entity switcher" at bounding box center [108, 13] width 13 height 19
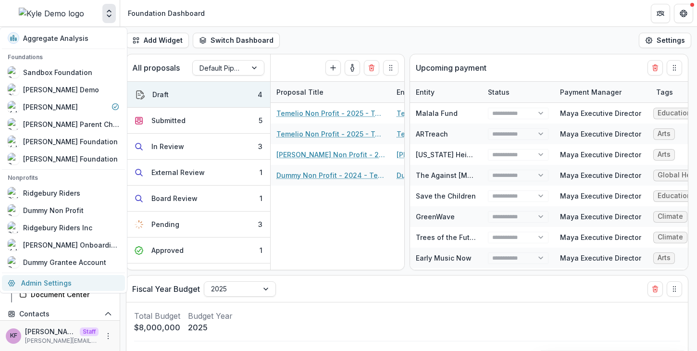
click at [85, 277] on link "Admin Settings" at bounding box center [63, 283] width 123 height 16
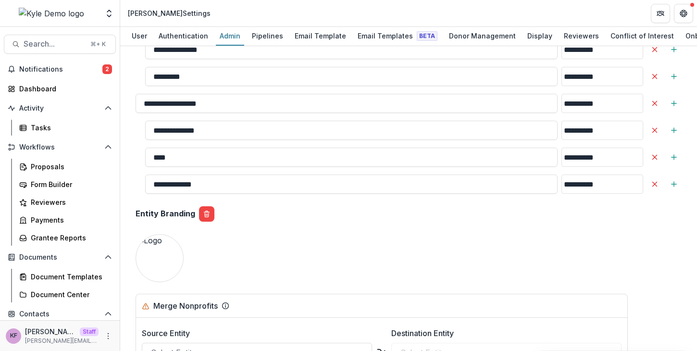
scroll to position [1159, 0]
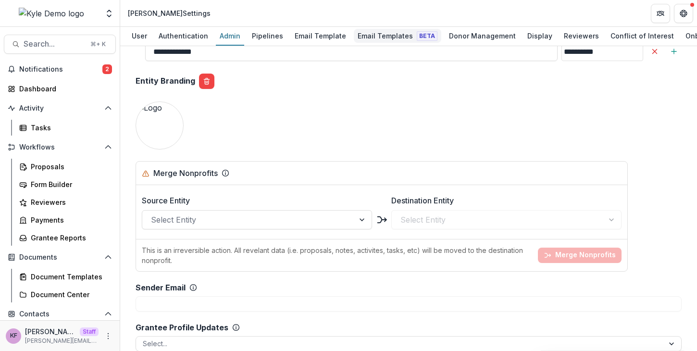
click at [368, 44] on link "Email Templates Beta" at bounding box center [398, 36] width 88 height 19
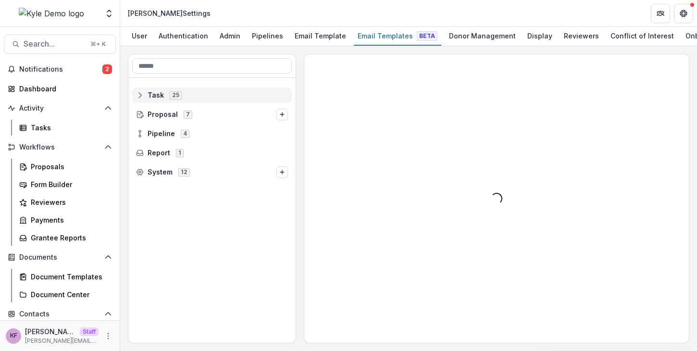
click at [246, 101] on div "Task 25" at bounding box center [212, 95] width 160 height 15
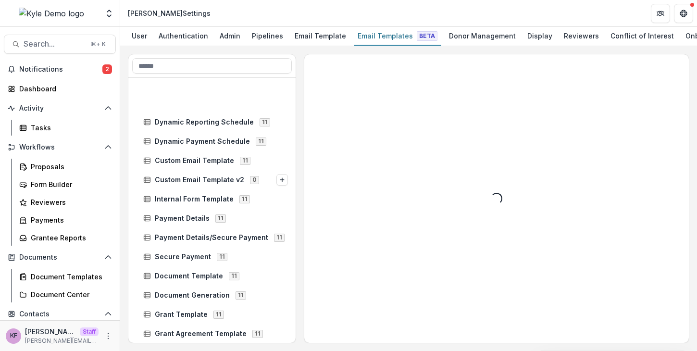
scroll to position [321, 0]
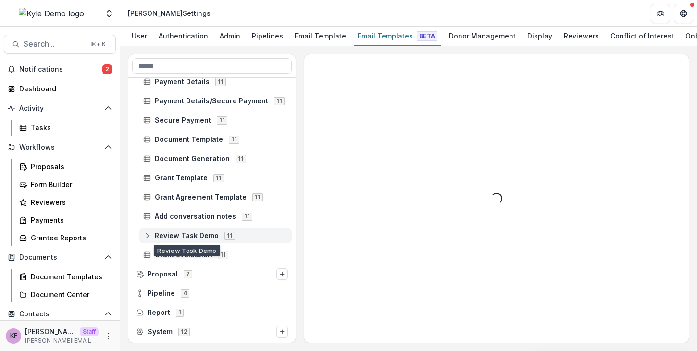
click at [207, 238] on span "Review Task Demo" at bounding box center [187, 236] width 64 height 8
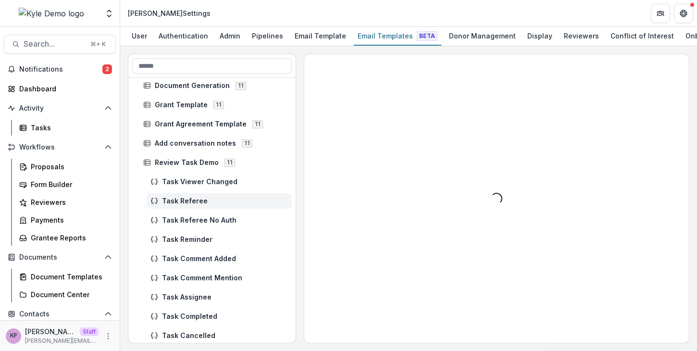
scroll to position [451, 0]
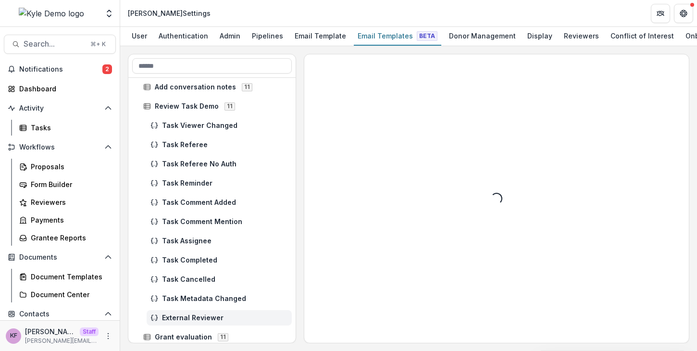
click at [210, 326] on div "External Reviewer" at bounding box center [219, 317] width 145 height 15
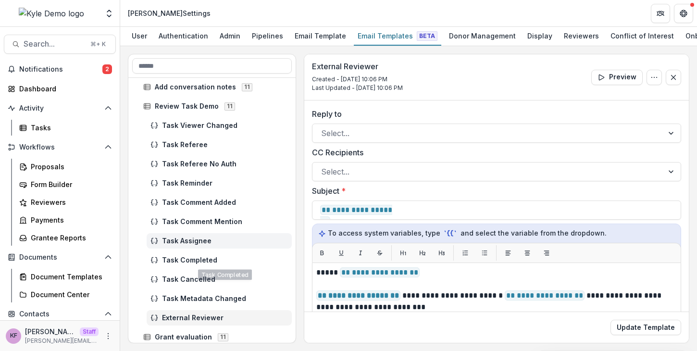
click at [214, 247] on div "Task Assignee" at bounding box center [219, 240] width 145 height 15
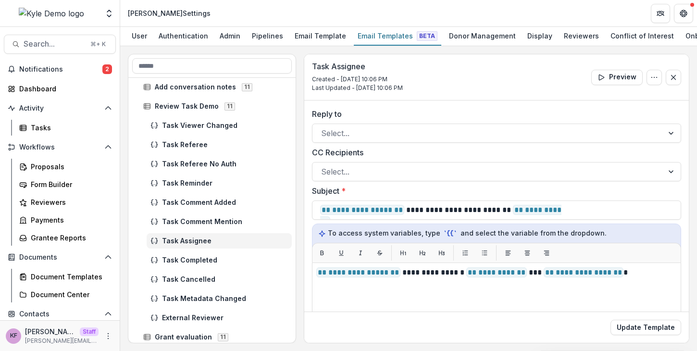
scroll to position [488, 0]
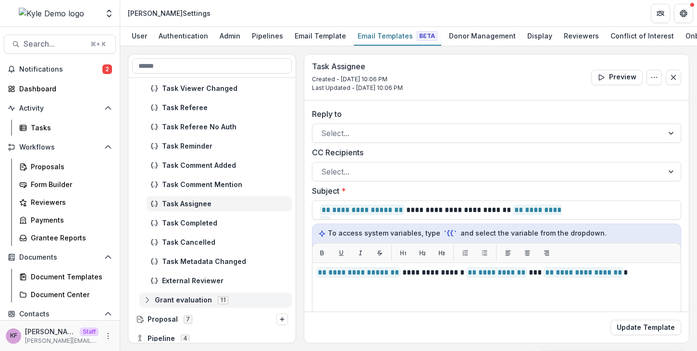
click at [204, 296] on div "Grant evaluation 11" at bounding box center [215, 299] width 152 height 15
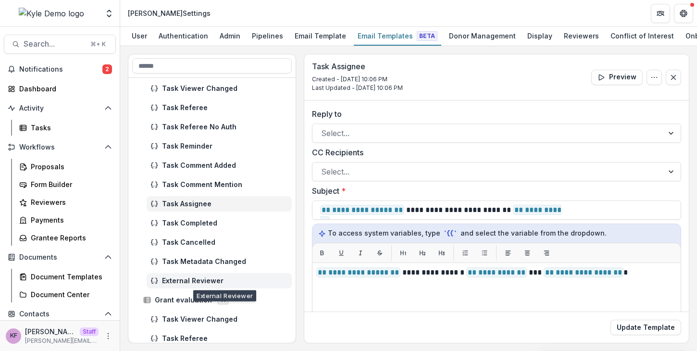
click at [204, 284] on span "External Reviewer" at bounding box center [225, 281] width 126 height 8
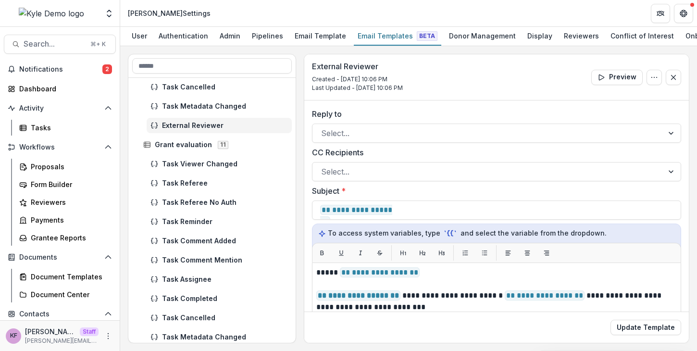
scroll to position [745, 0]
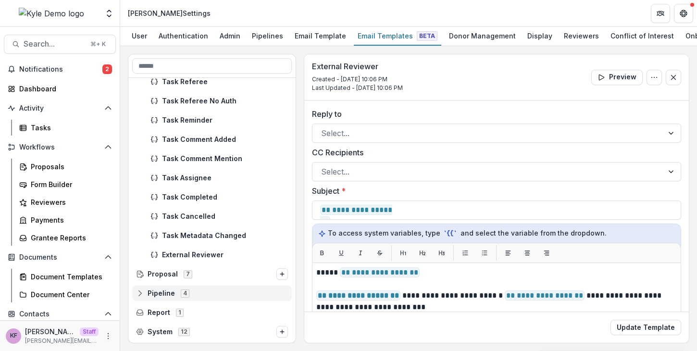
click at [213, 287] on div "Pipeline 4" at bounding box center [212, 293] width 160 height 15
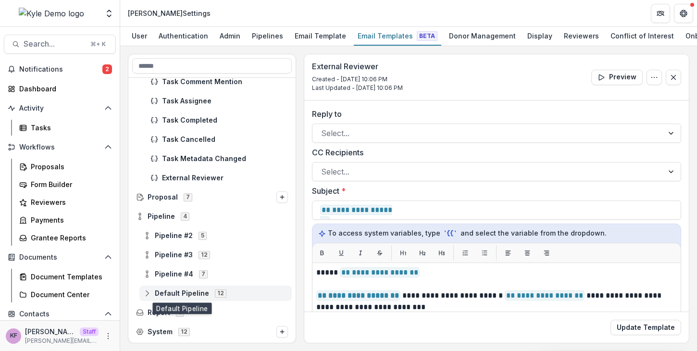
click at [202, 295] on span "Default Pipeline" at bounding box center [182, 294] width 54 height 8
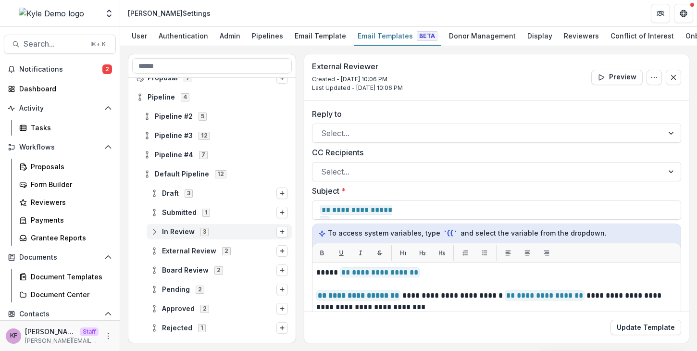
click at [206, 234] on span "3" at bounding box center [205, 232] width 8 height 8
